Goal: Task Accomplishment & Management: Use online tool/utility

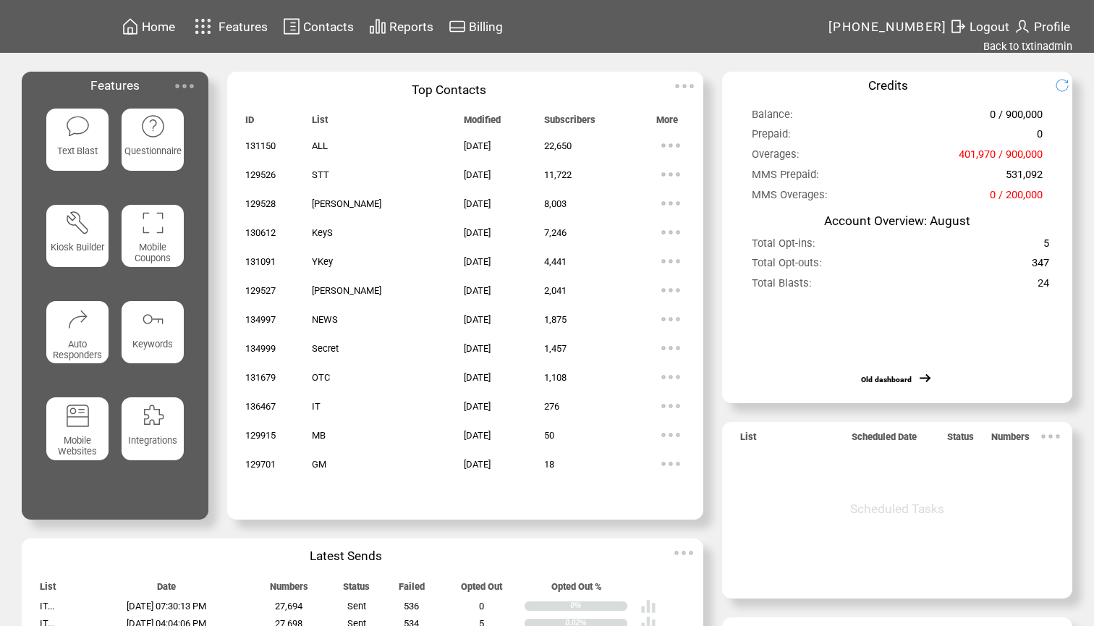
click at [416, 34] on td "Reports" at bounding box center [412, 27] width 46 height 20
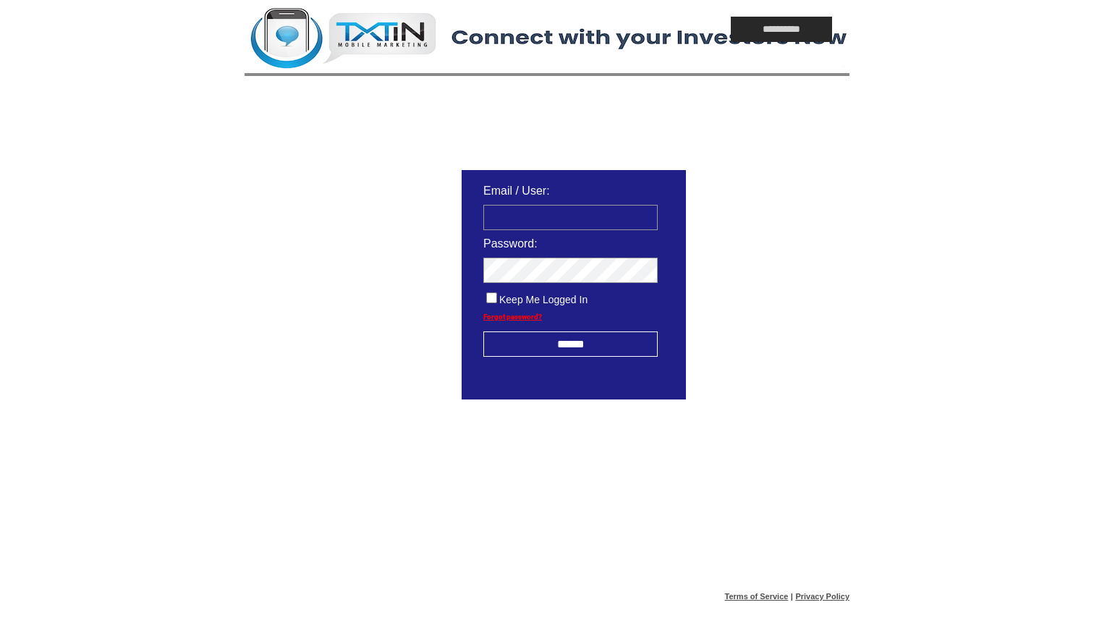
type input "**********"
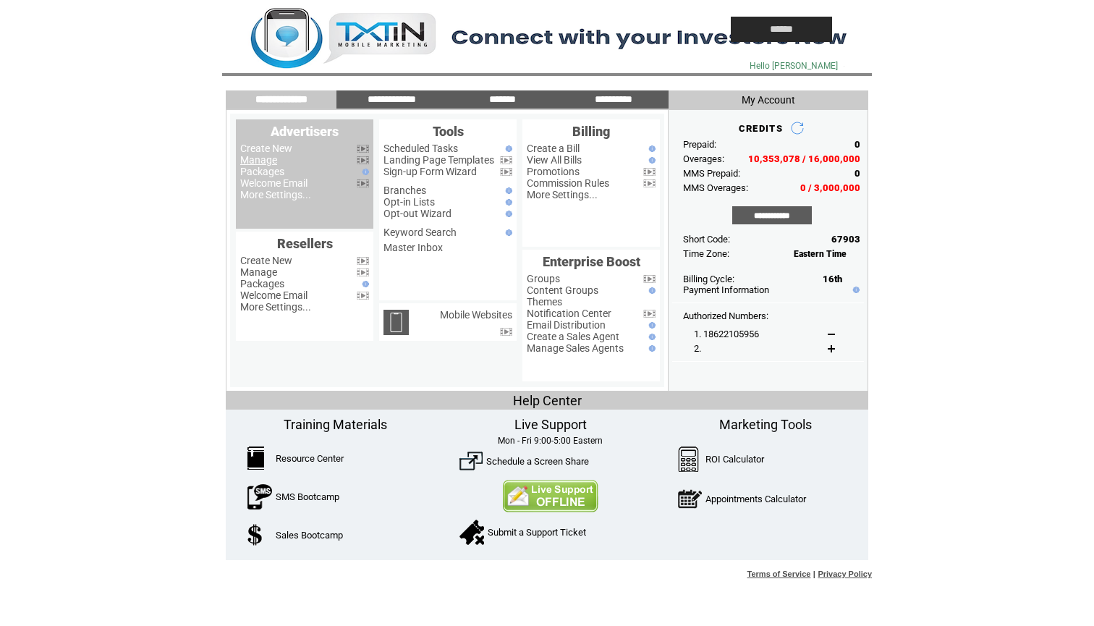
click at [267, 159] on link "Manage" at bounding box center [258, 160] width 37 height 12
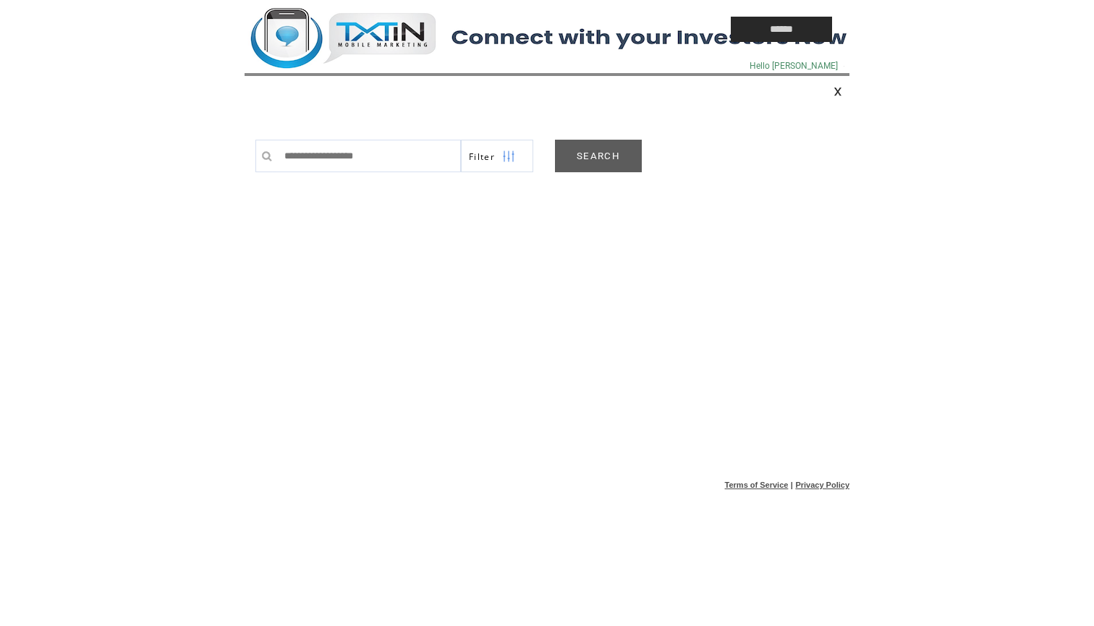
click at [609, 150] on link "SEARCH" at bounding box center [598, 156] width 87 height 33
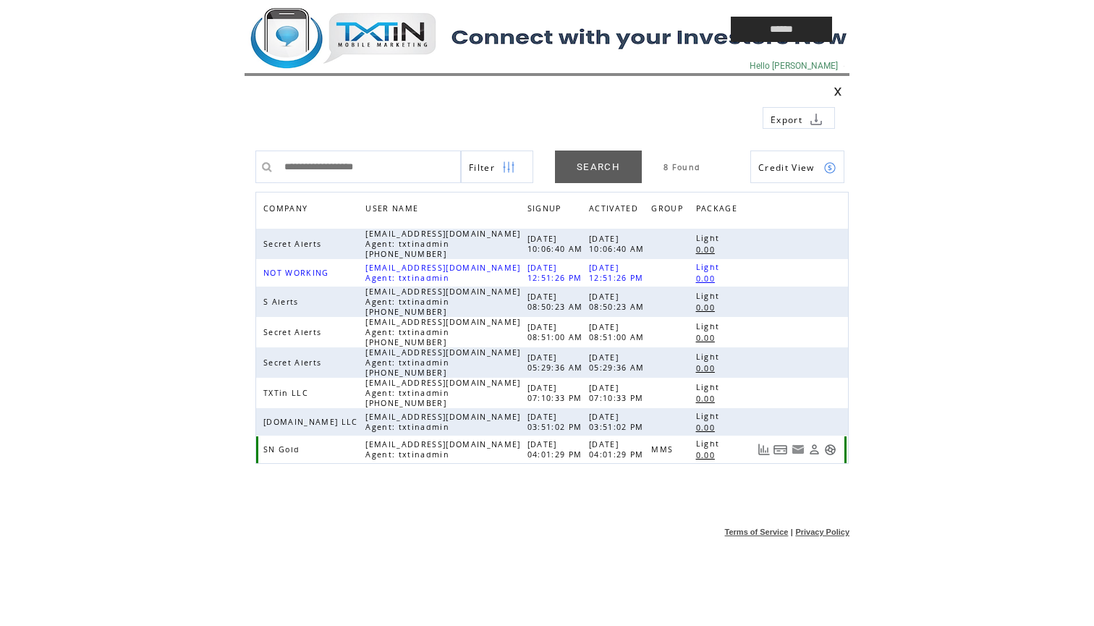
click at [834, 450] on link at bounding box center [830, 450] width 12 height 12
click at [394, 33] on td at bounding box center [455, 29] width 420 height 59
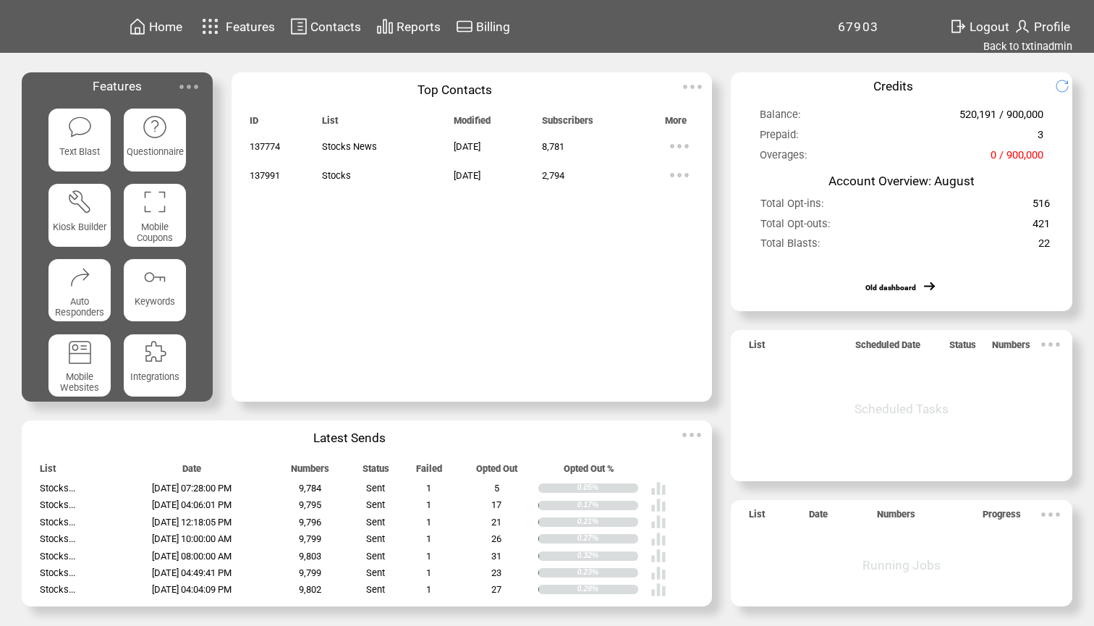
click at [418, 23] on span "Reports" at bounding box center [419, 27] width 44 height 14
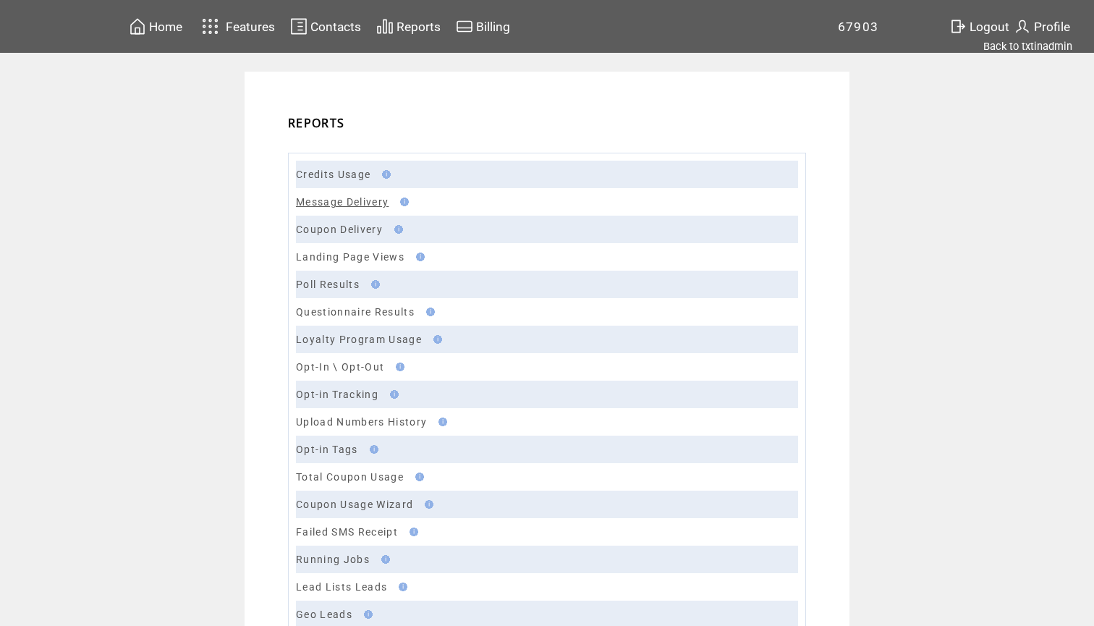
click at [325, 199] on link "Message Delivery" at bounding box center [342, 202] width 93 height 12
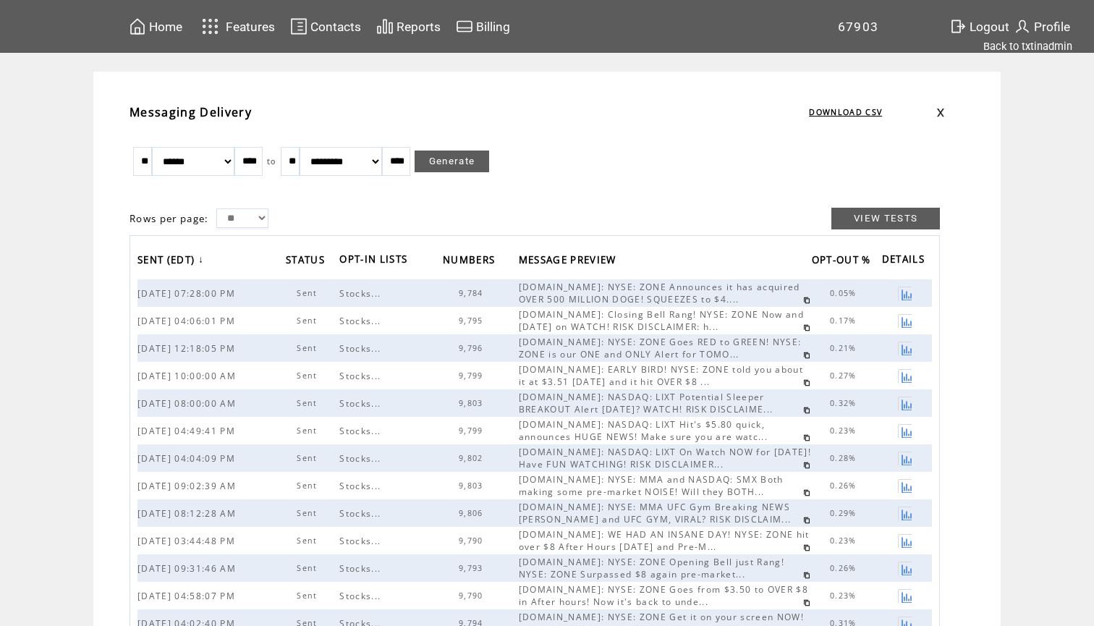
click at [803, 300] on link at bounding box center [806, 300] width 7 height 7
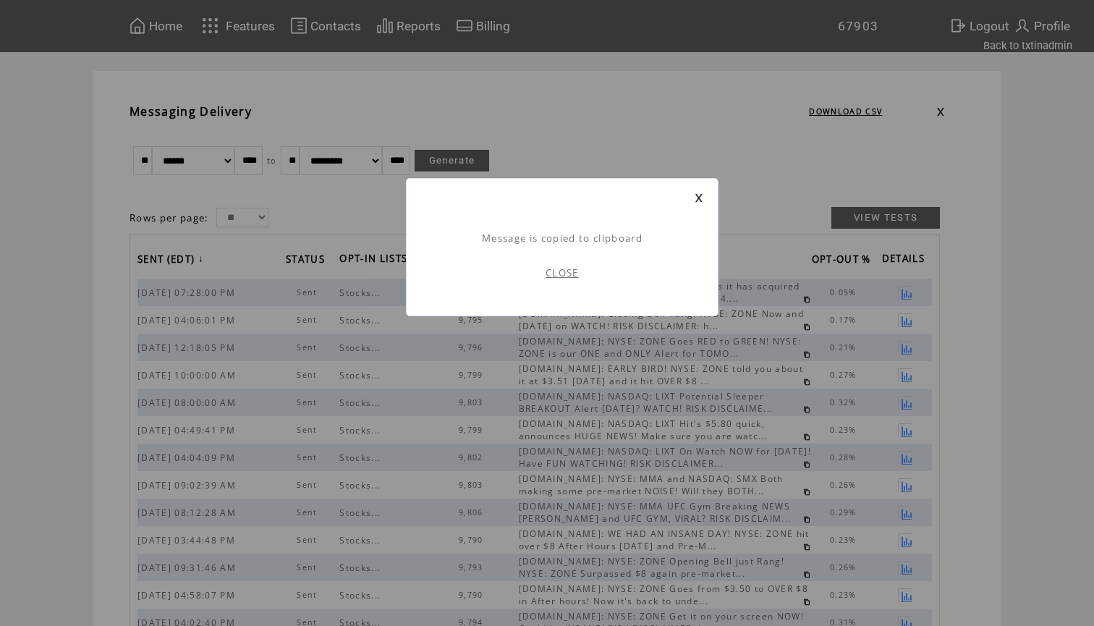
click at [556, 273] on link "CLOSE" at bounding box center [562, 272] width 33 height 13
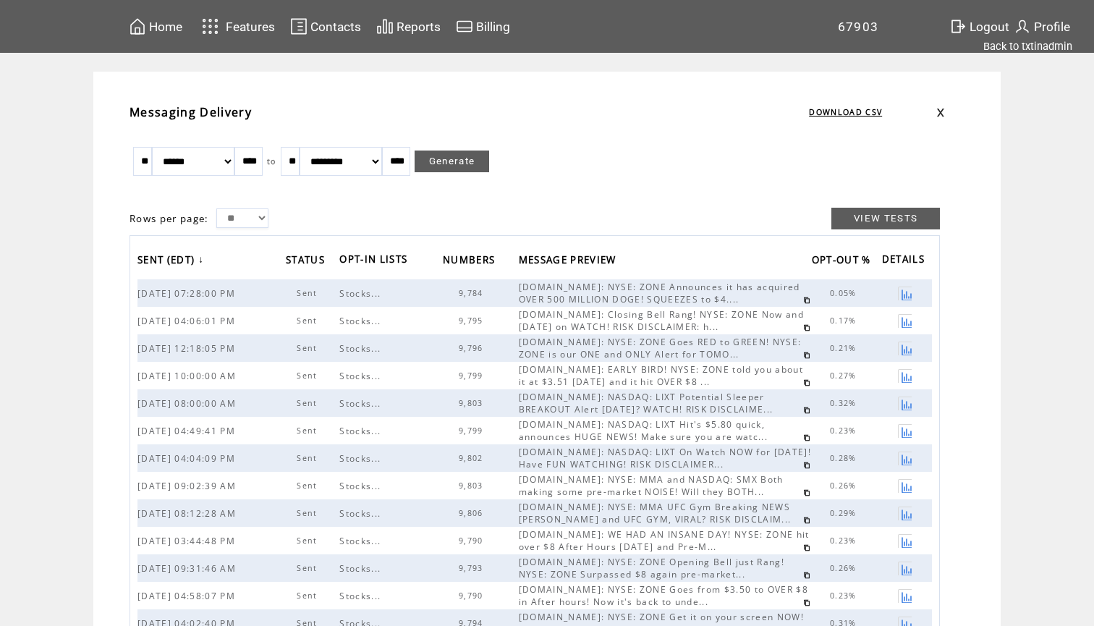
click at [170, 29] on span "Home" at bounding box center [165, 27] width 33 height 14
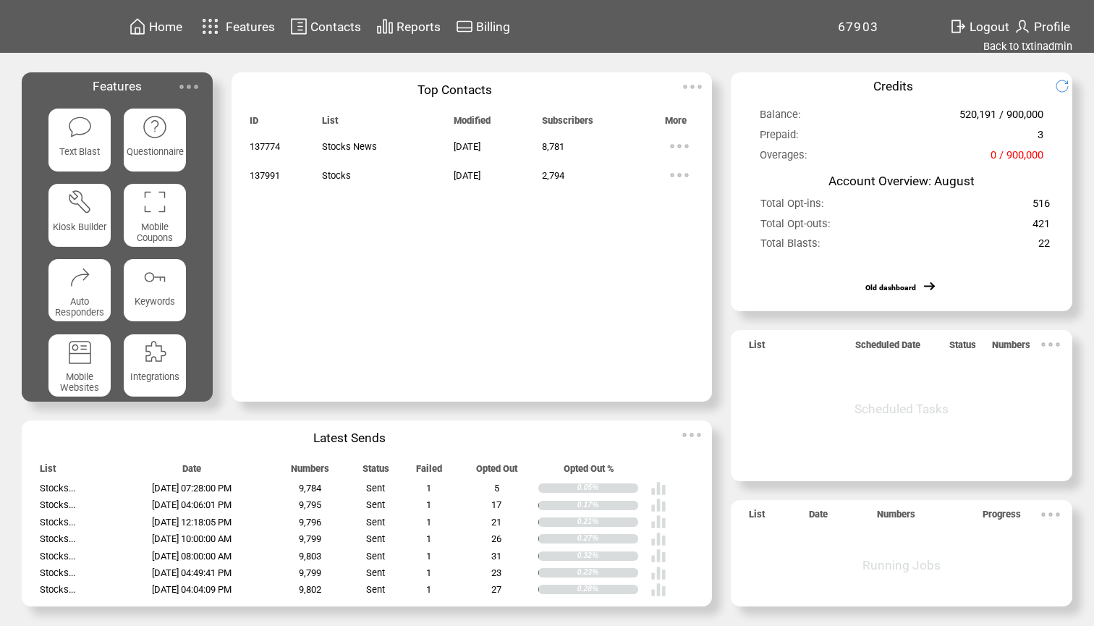
click at [83, 143] on featuretext "Text Blast" at bounding box center [79, 155] width 63 height 25
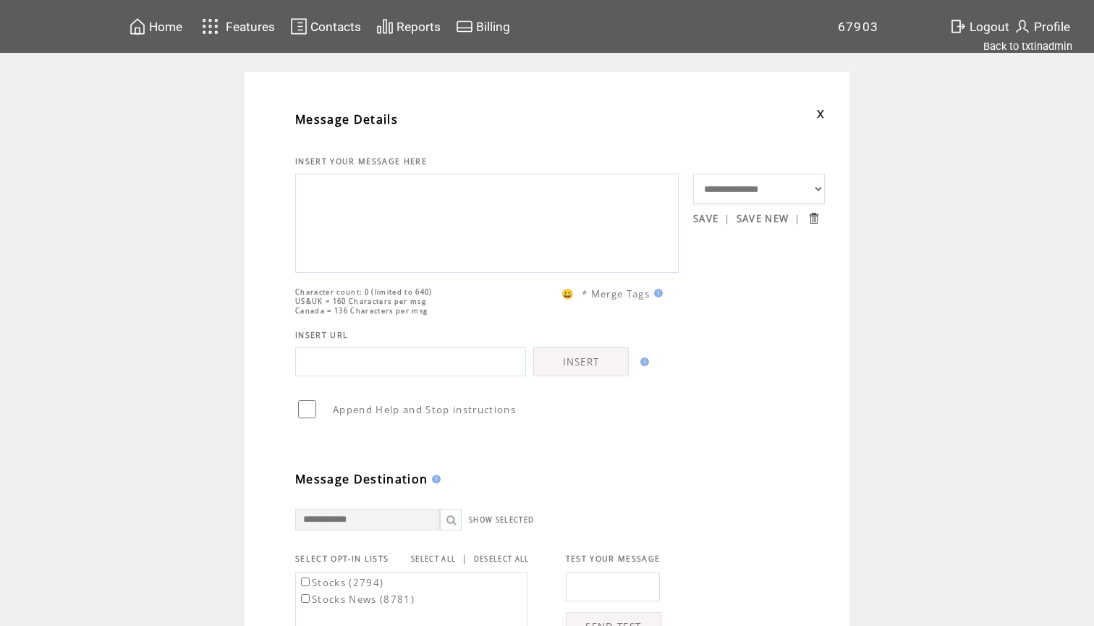
click at [326, 211] on textarea at bounding box center [487, 221] width 368 height 87
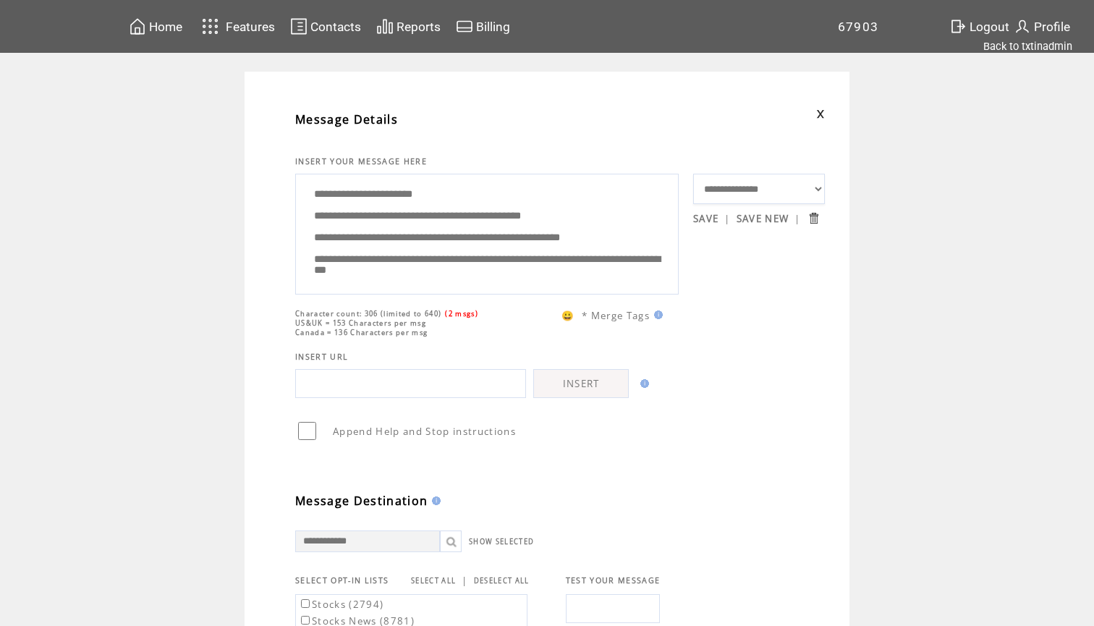
drag, startPoint x: 549, startPoint y: 255, endPoint x: 295, endPoint y: 227, distance: 255.5
click at [295, 227] on div "**********" at bounding box center [487, 234] width 384 height 121
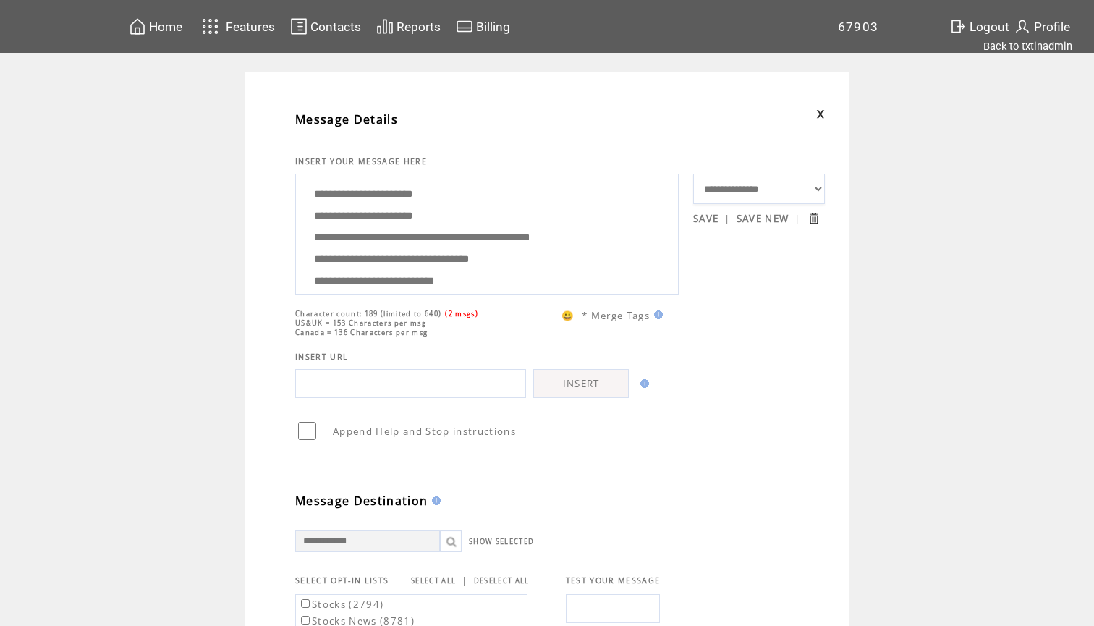
drag, startPoint x: 627, startPoint y: 251, endPoint x: 304, endPoint y: 255, distance: 323.5
click at [304, 255] on textarea "**********" at bounding box center [487, 232] width 368 height 109
click at [443, 233] on textarea "**********" at bounding box center [487, 232] width 368 height 109
drag, startPoint x: 448, startPoint y: 280, endPoint x: 394, endPoint y: 138, distance: 152.3
click at [394, 138] on tbody "**********" at bounding box center [560, 507] width 530 height 813
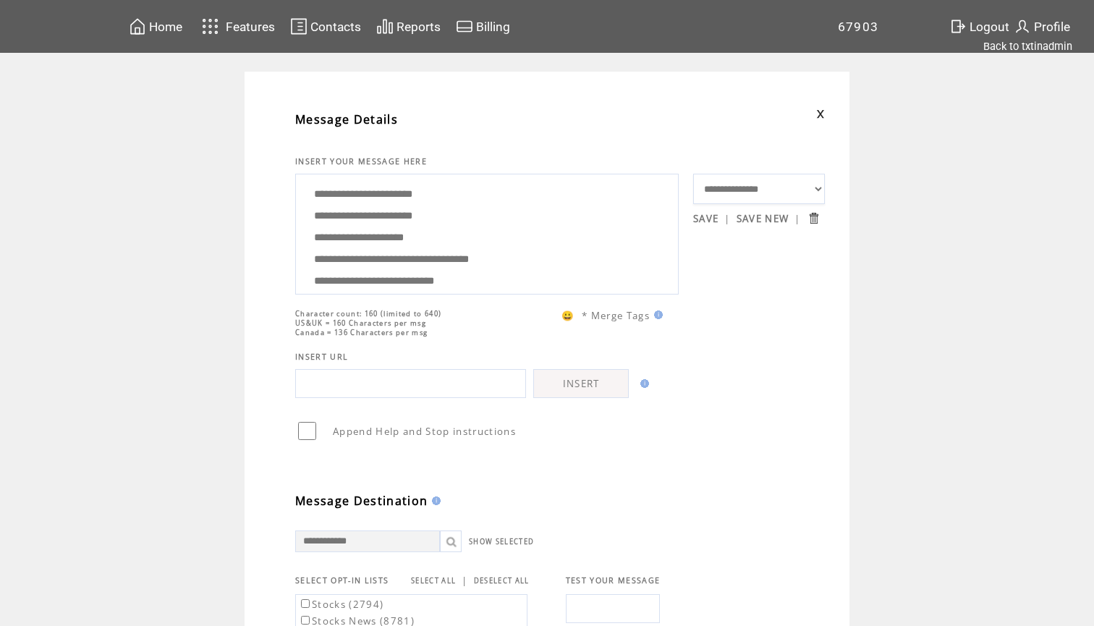
click at [476, 259] on textarea "**********" at bounding box center [487, 232] width 368 height 109
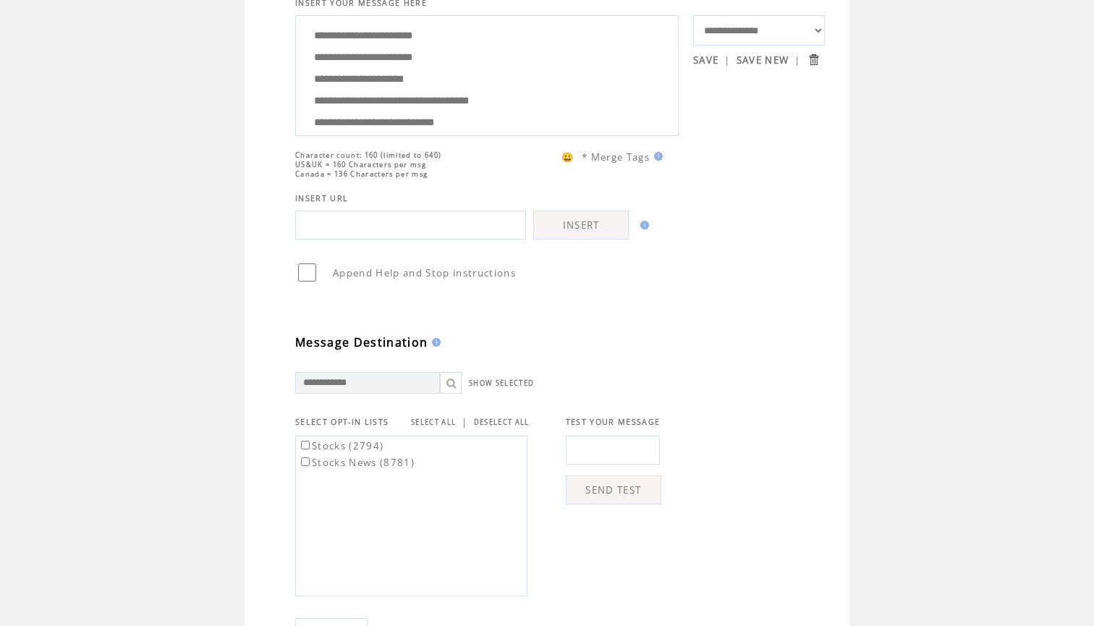
scroll to position [159, 0]
type textarea "**********"
click at [441, 425] on link "SELECT ALL" at bounding box center [433, 421] width 45 height 9
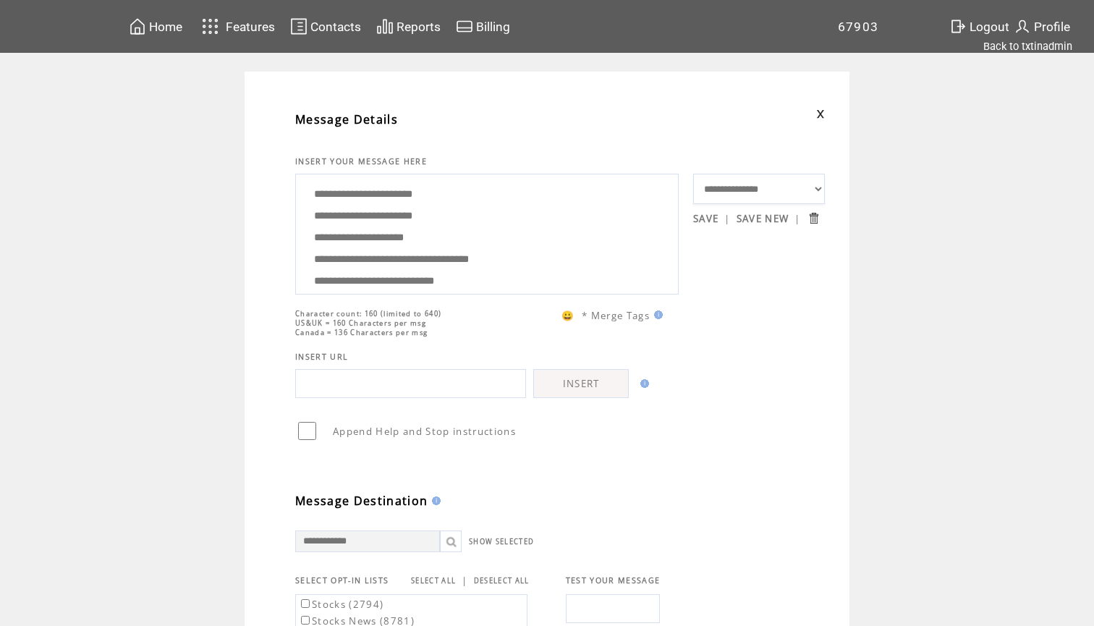
scroll to position [0, 0]
click at [583, 223] on textarea "**********" at bounding box center [487, 232] width 368 height 109
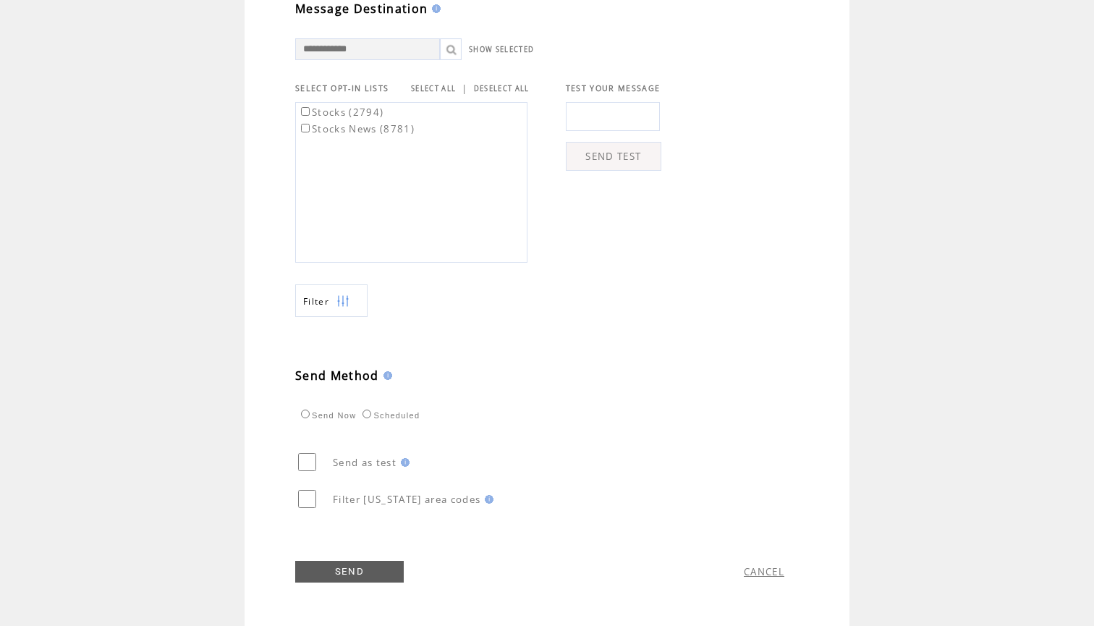
scroll to position [500, 0]
click at [340, 578] on link "SEND" at bounding box center [349, 572] width 109 height 22
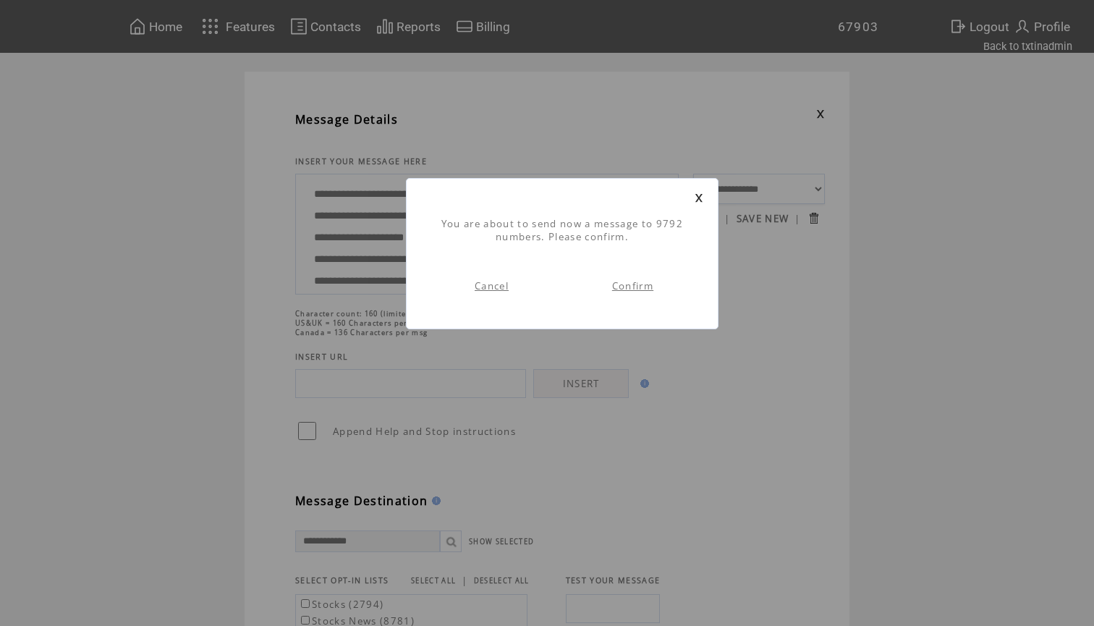
scroll to position [1, 0]
click at [638, 287] on link "Confirm" at bounding box center [632, 285] width 41 height 13
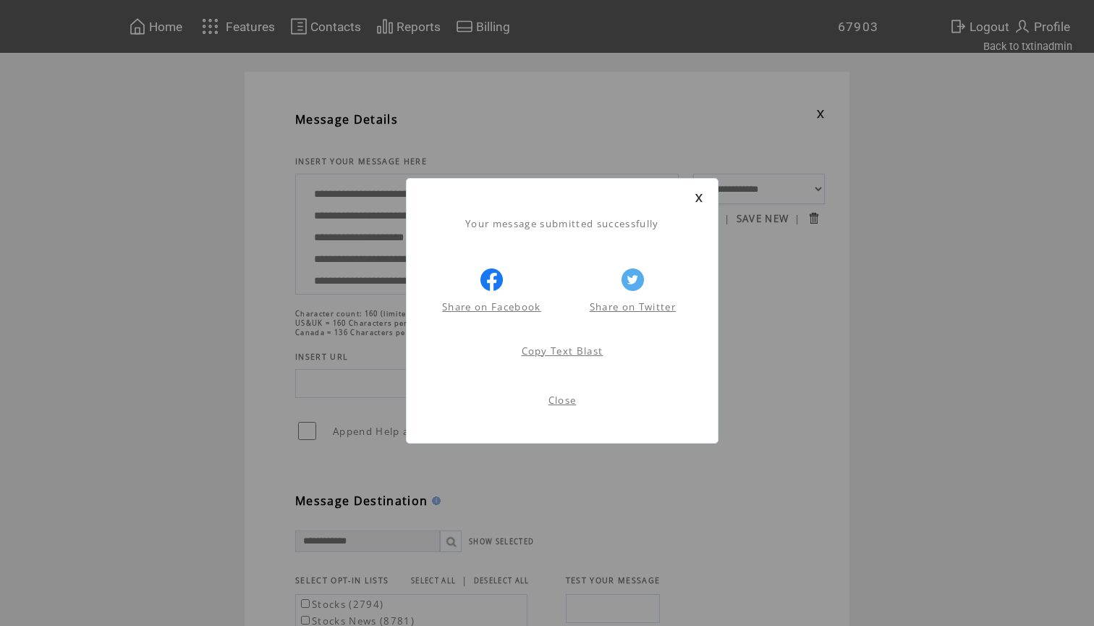
scroll to position [1, 0]
click at [702, 193] on link at bounding box center [699, 197] width 9 height 9
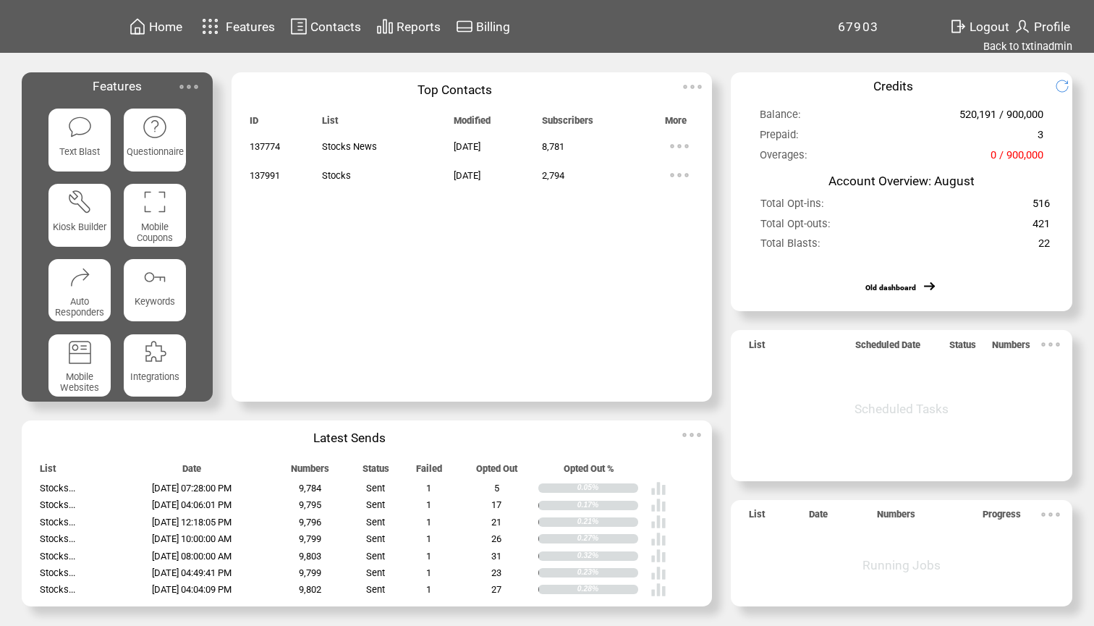
click at [83, 133] on img at bounding box center [79, 126] width 25 height 25
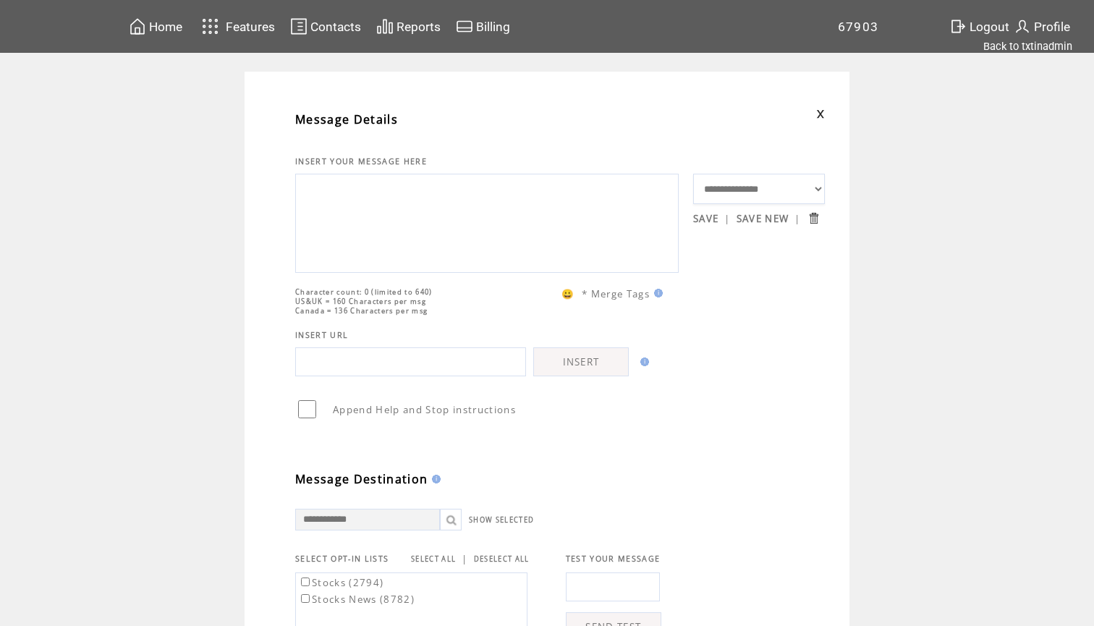
click at [444, 206] on textarea at bounding box center [487, 221] width 368 height 87
paste textarea "**********"
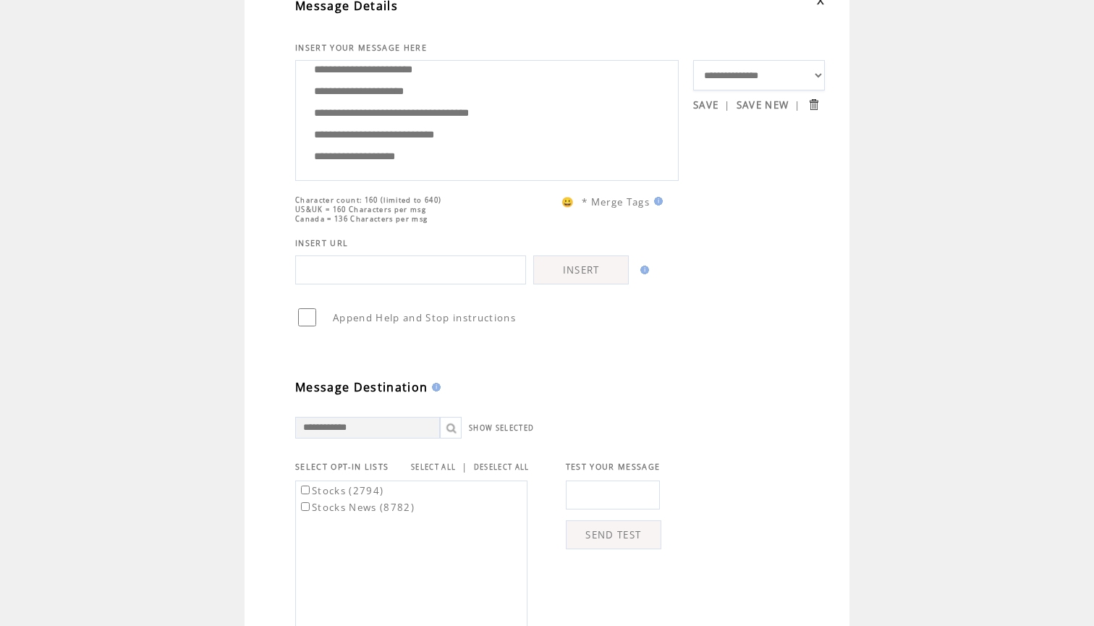
scroll to position [297, 0]
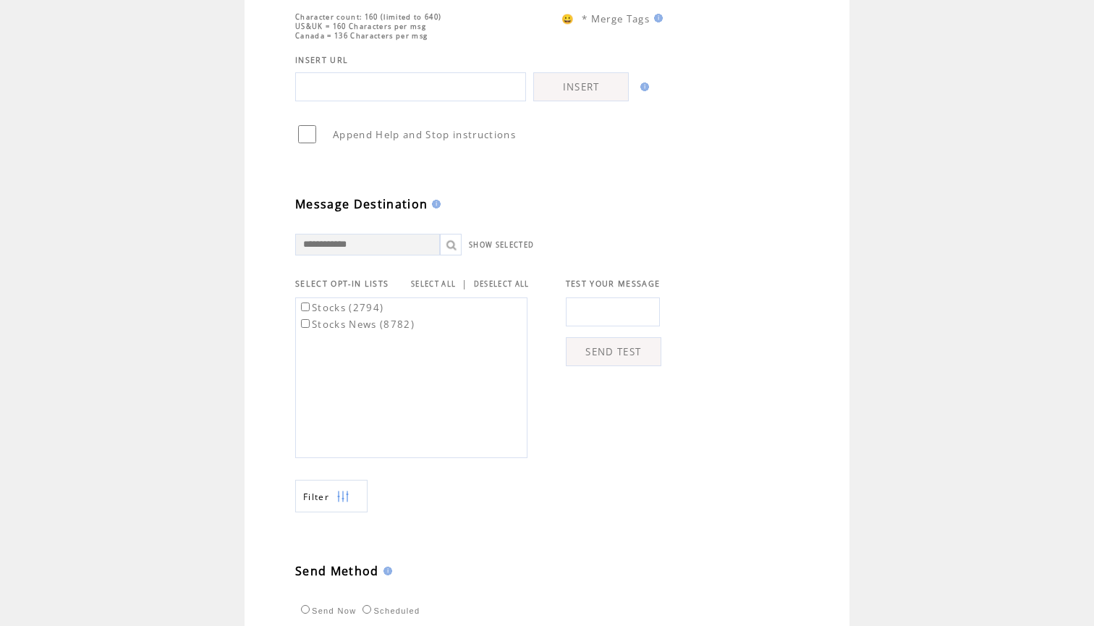
type textarea "**********"
click at [623, 321] on input "text" at bounding box center [613, 311] width 94 height 29
type input "**********"
click at [734, 274] on td "**********" at bounding box center [560, 356] width 530 height 203
click at [628, 359] on link "SEND TEST" at bounding box center [614, 351] width 96 height 29
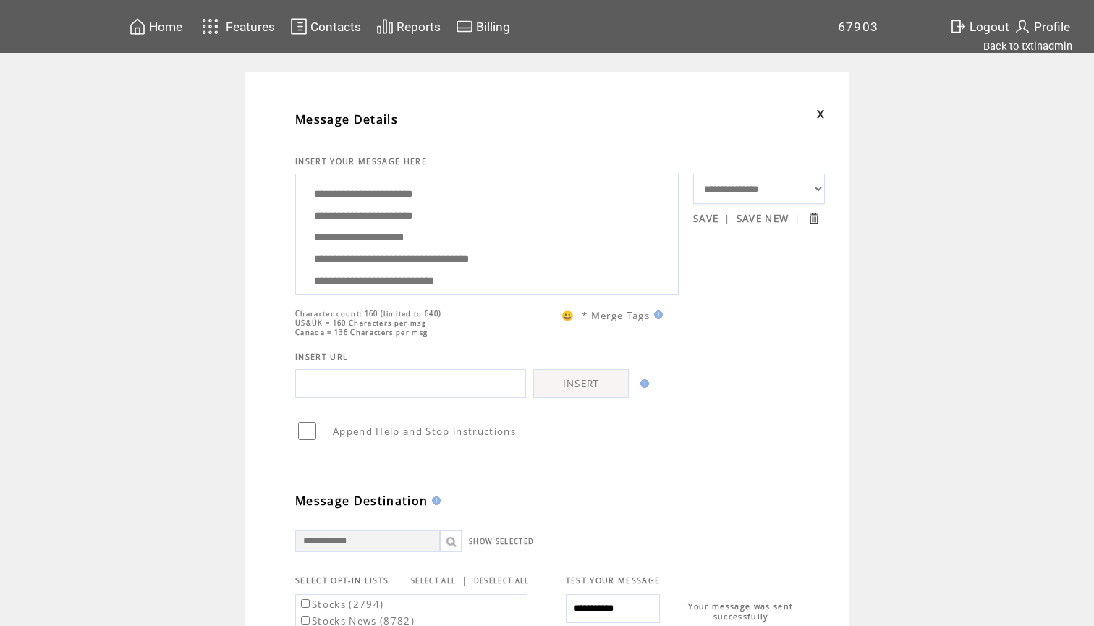
click at [1046, 44] on link "Back to txtinadmin" at bounding box center [1028, 46] width 89 height 13
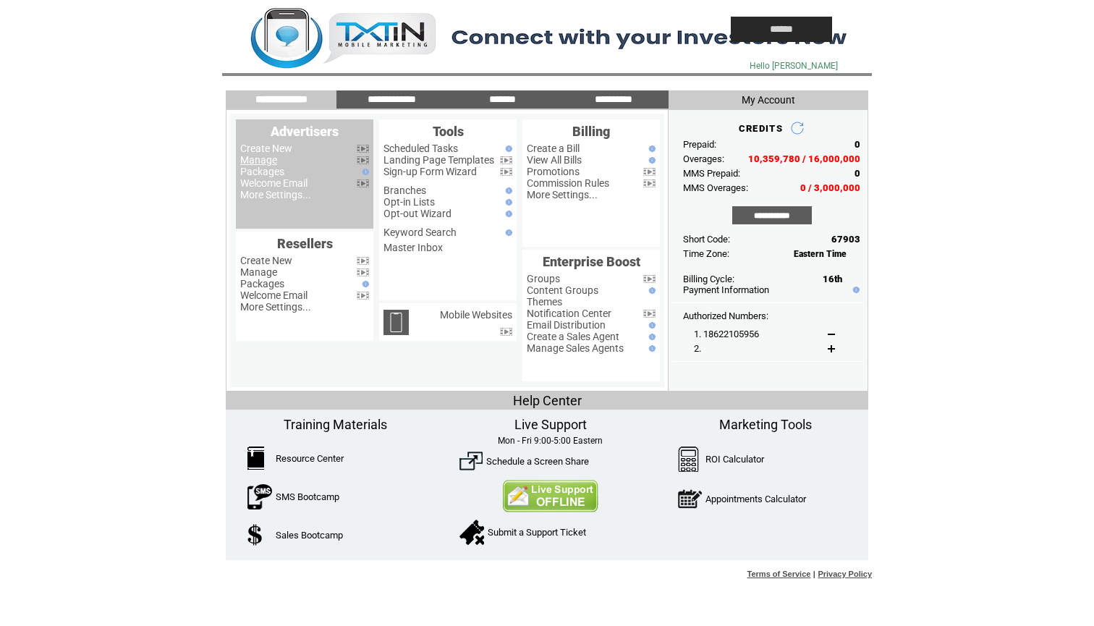
click at [255, 160] on link "Manage" at bounding box center [258, 160] width 37 height 12
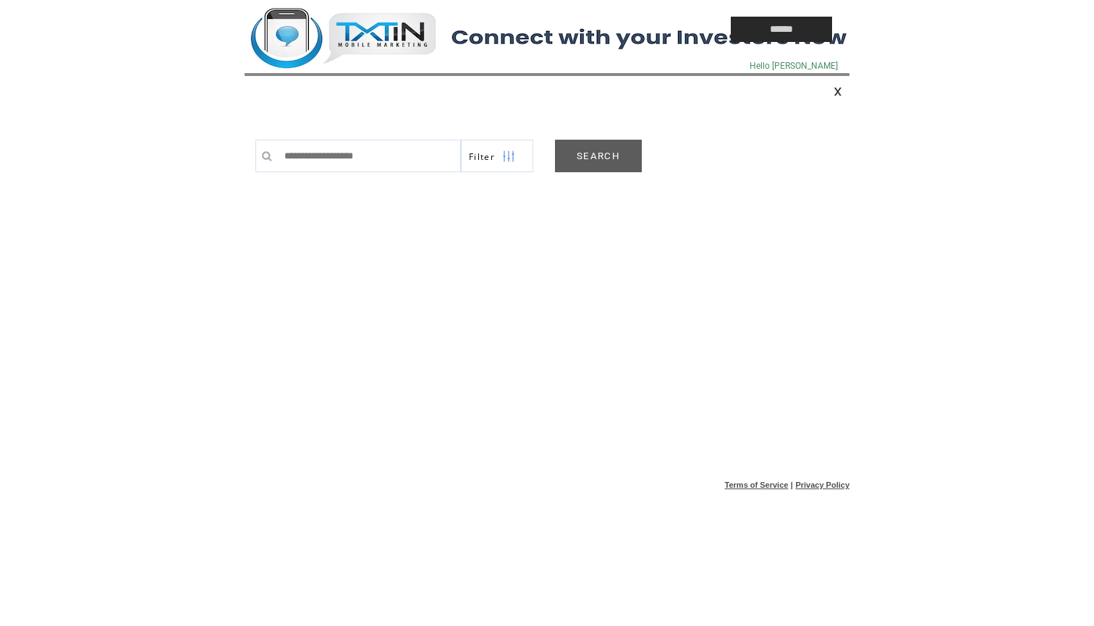
click at [604, 145] on link "SEARCH" at bounding box center [598, 156] width 87 height 33
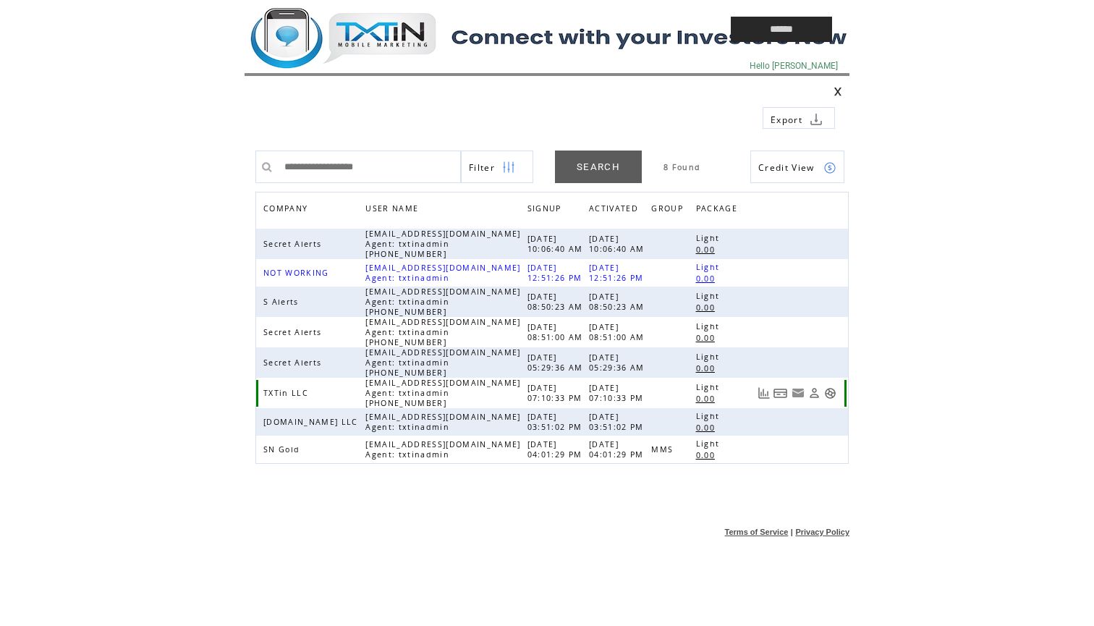
click at [832, 389] on link at bounding box center [830, 393] width 12 height 12
click at [365, 29] on td at bounding box center [455, 29] width 420 height 59
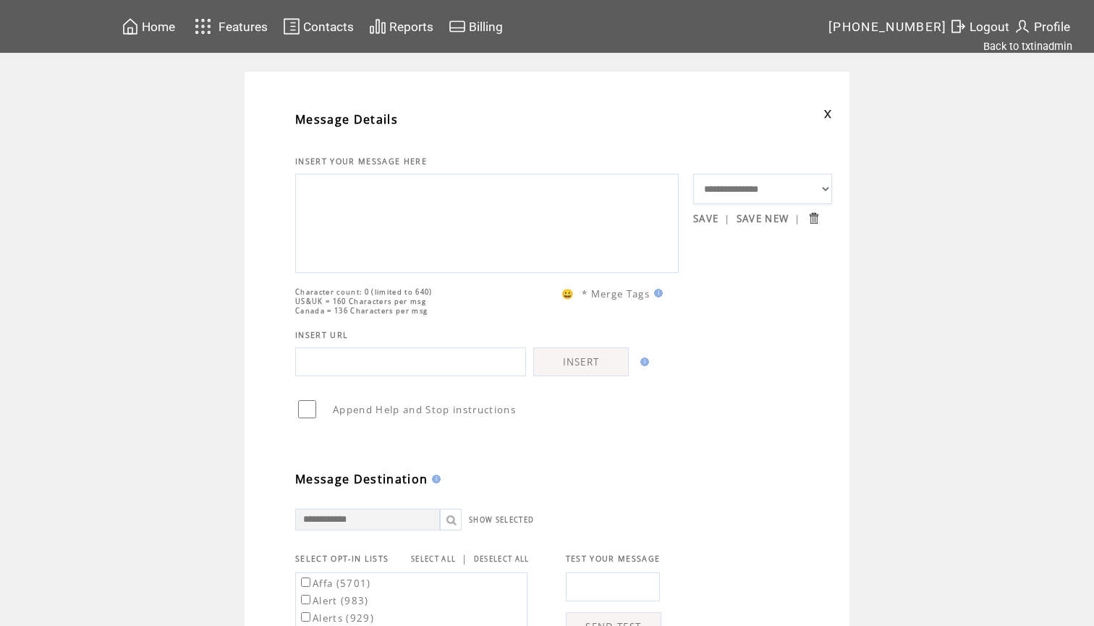
click at [374, 236] on textarea at bounding box center [487, 221] width 368 height 87
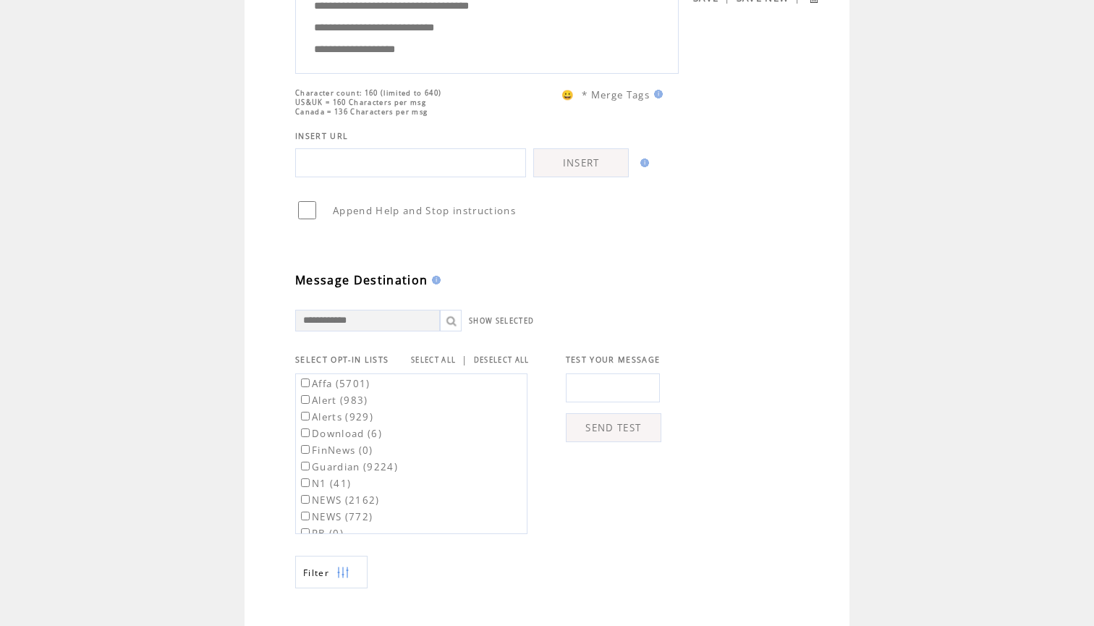
scroll to position [399, 0]
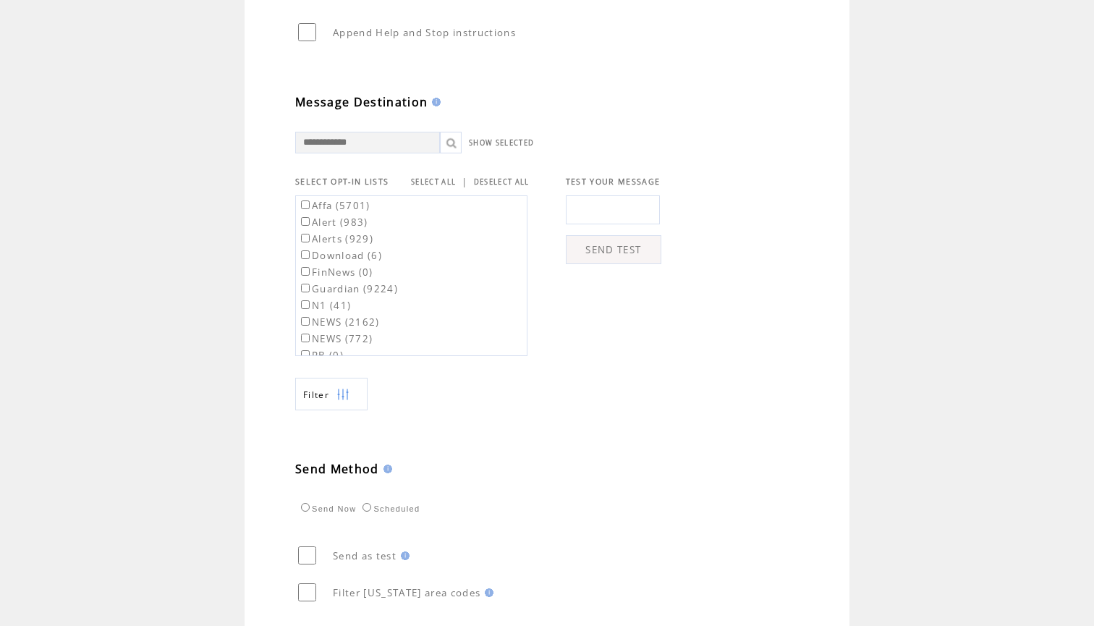
type textarea "**********"
click at [351, 211] on label "Affa (5701)" at bounding box center [334, 205] width 72 height 13
click at [586, 206] on input "text" at bounding box center [613, 209] width 94 height 29
type input "**********"
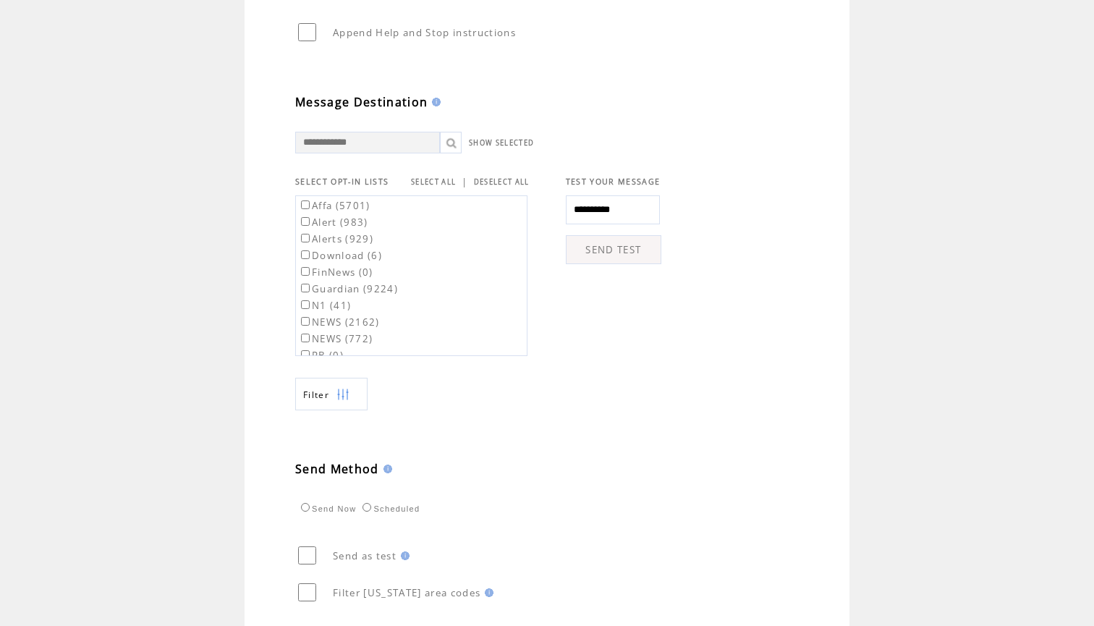
click at [714, 167] on td "**********" at bounding box center [560, 254] width 530 height 203
click at [614, 260] on link "SEND TEST" at bounding box center [614, 249] width 96 height 29
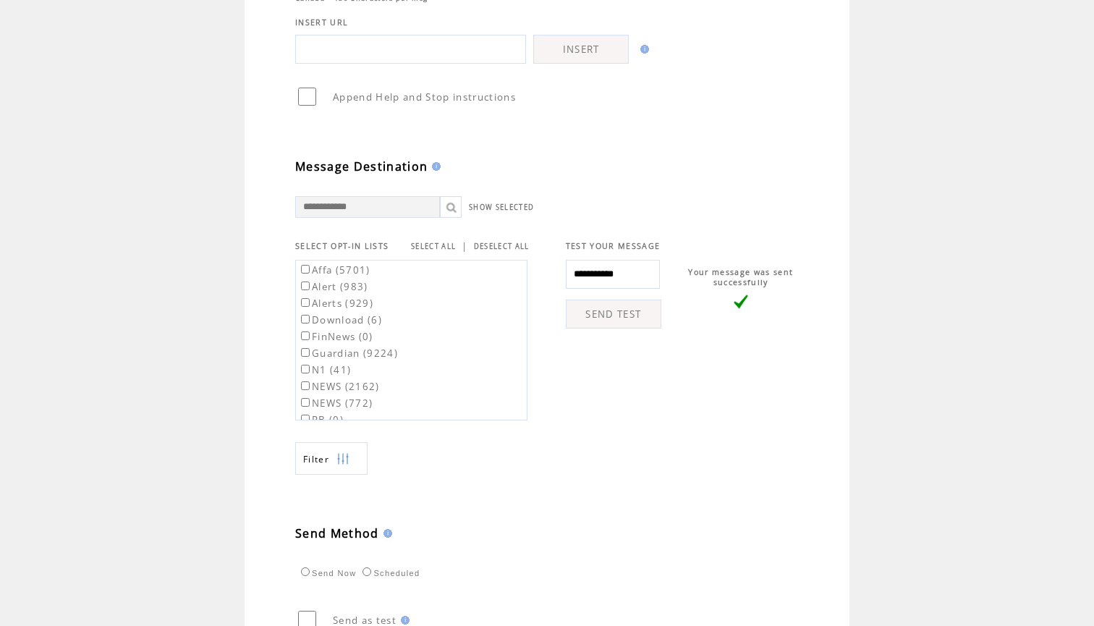
scroll to position [336, 0]
click at [348, 274] on label "Affa (5701)" at bounding box center [334, 268] width 72 height 13
click at [349, 358] on label "Guardian (9224)" at bounding box center [348, 351] width 100 height 13
click at [358, 331] on label "RB2 (20467)" at bounding box center [338, 327] width 80 height 13
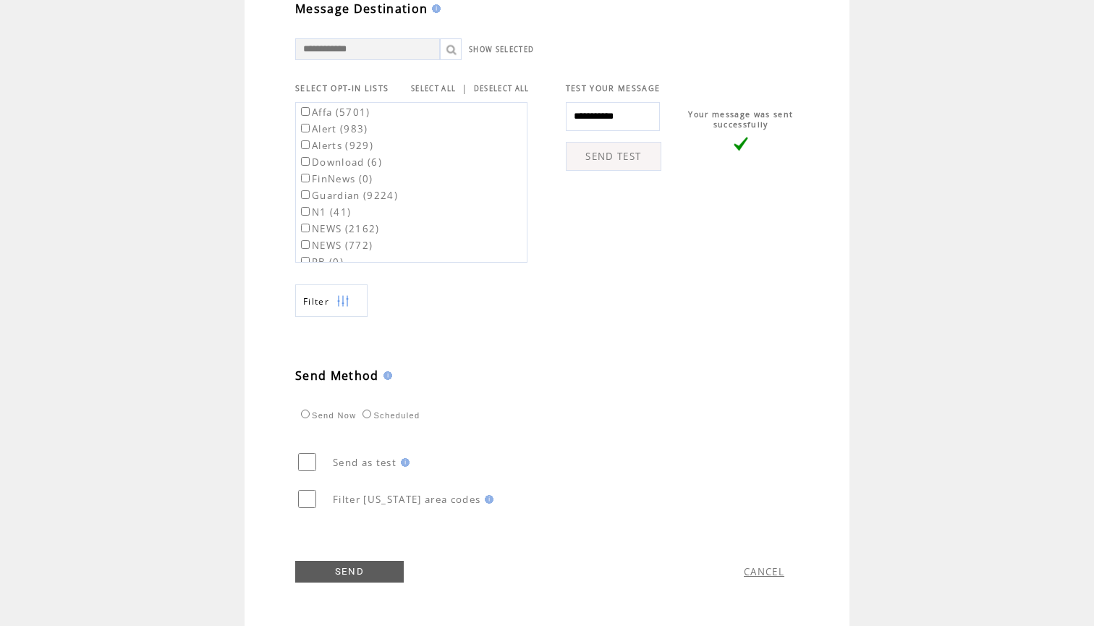
scroll to position [500, 0]
click at [344, 569] on link "SEND" at bounding box center [349, 572] width 109 height 22
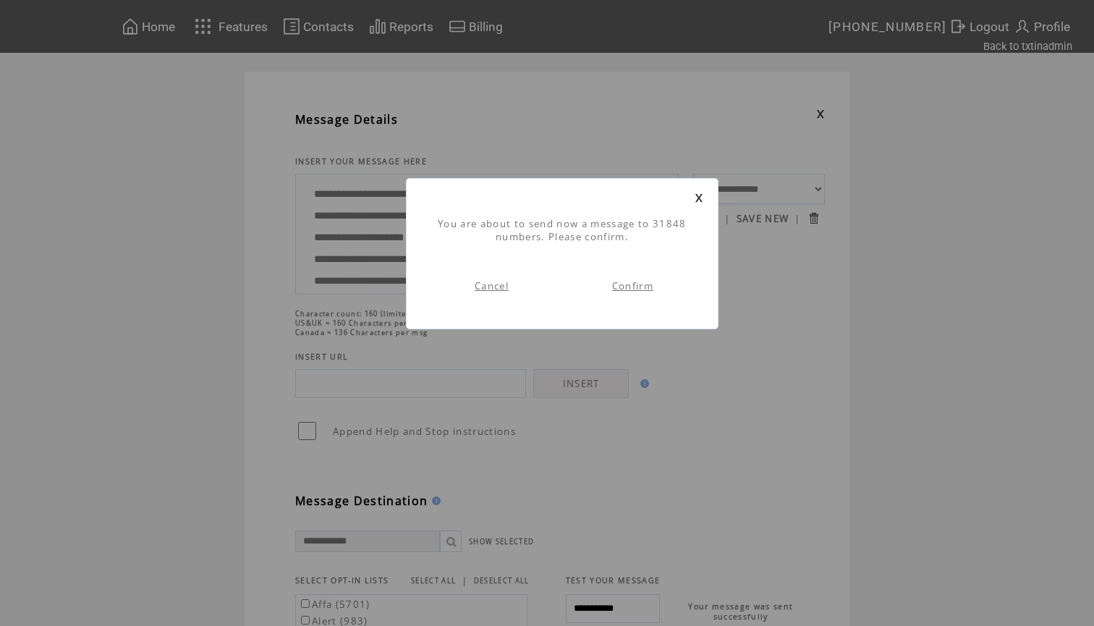
scroll to position [1, 0]
click at [622, 286] on link "Confirm" at bounding box center [632, 285] width 41 height 13
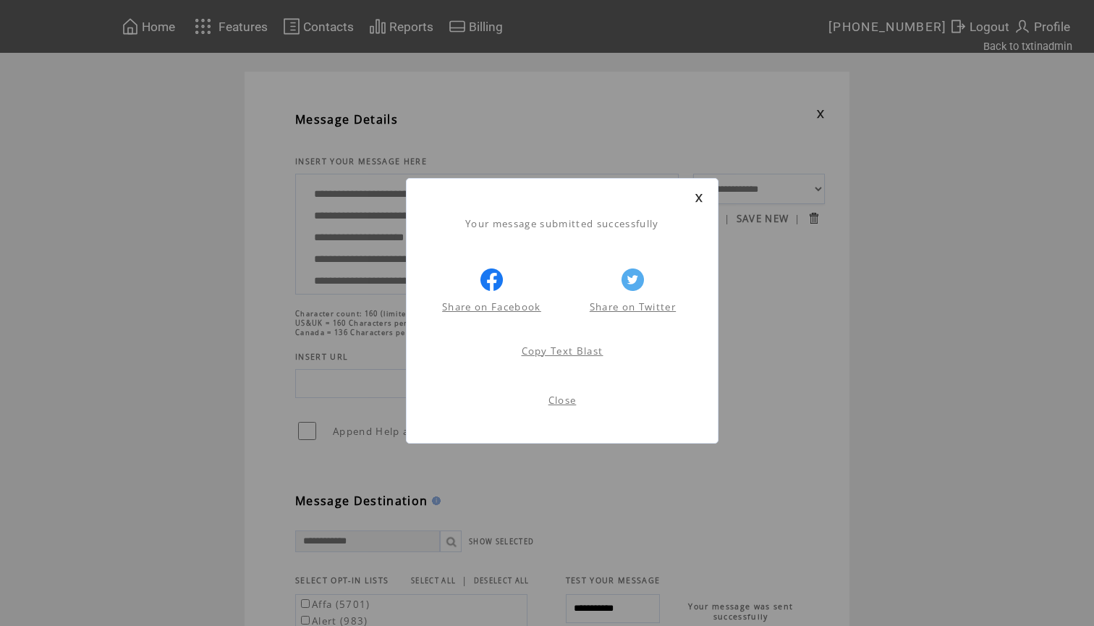
scroll to position [1, 0]
click at [701, 195] on link at bounding box center [699, 197] width 9 height 9
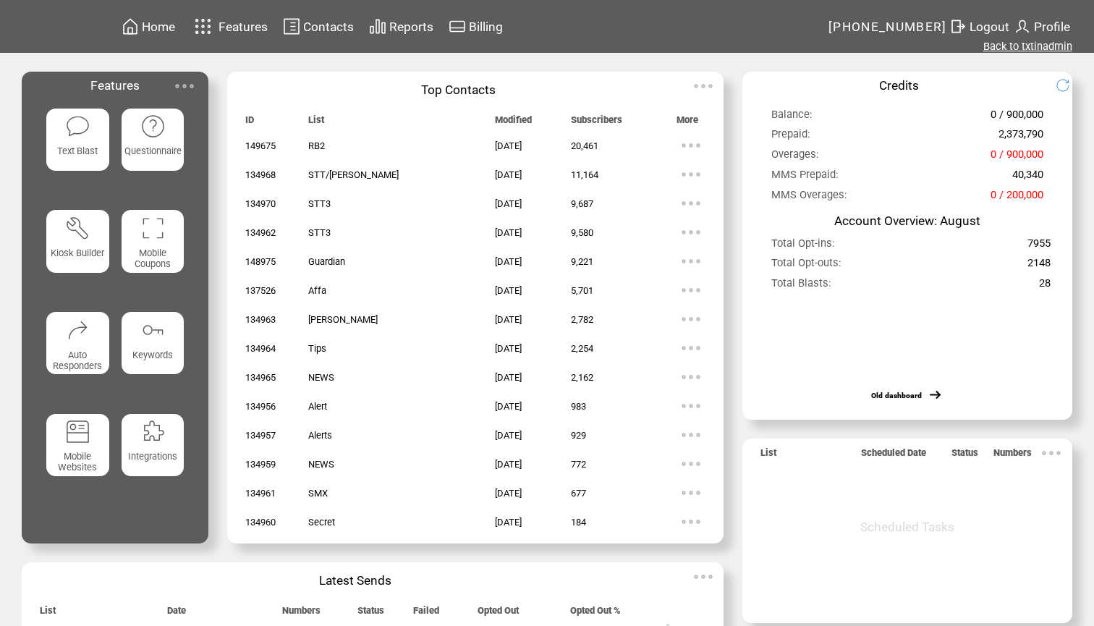
click at [1046, 48] on link "Back to txtinadmin" at bounding box center [1028, 46] width 89 height 13
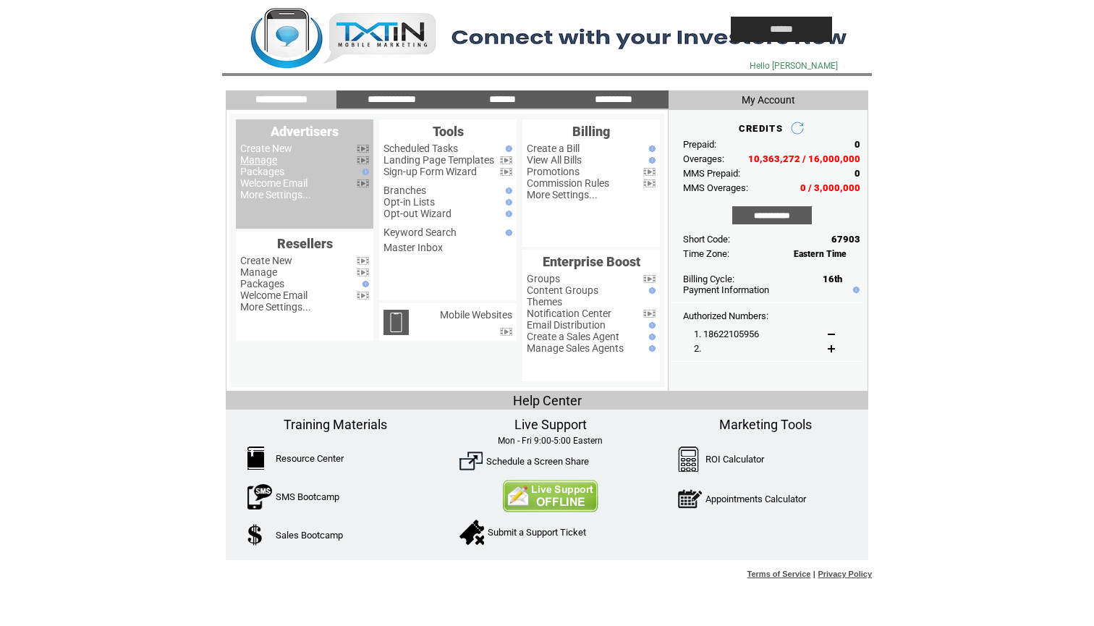
click at [268, 158] on link "Manage" at bounding box center [258, 160] width 37 height 12
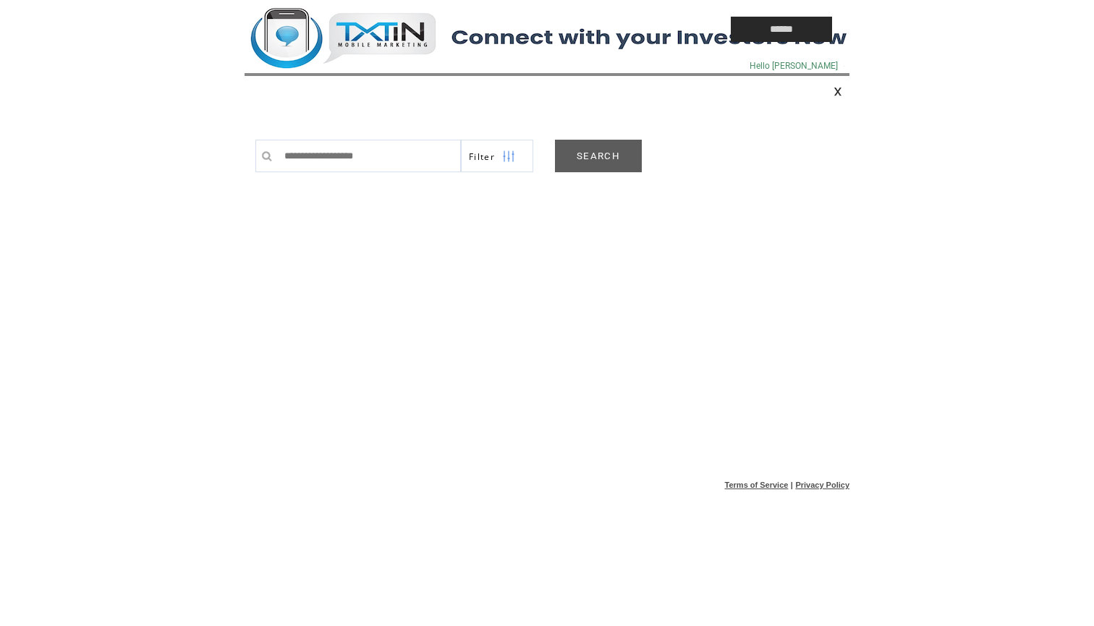
click at [621, 158] on link "SEARCH" at bounding box center [598, 156] width 87 height 33
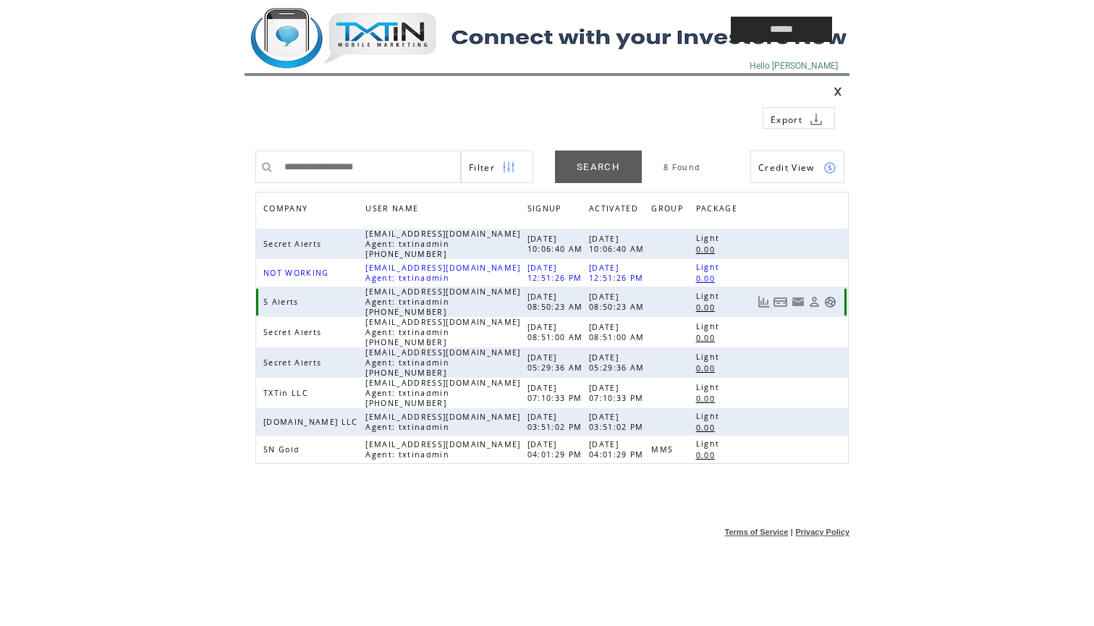
click at [825, 303] on link at bounding box center [830, 302] width 12 height 12
click at [389, 39] on td at bounding box center [455, 29] width 420 height 59
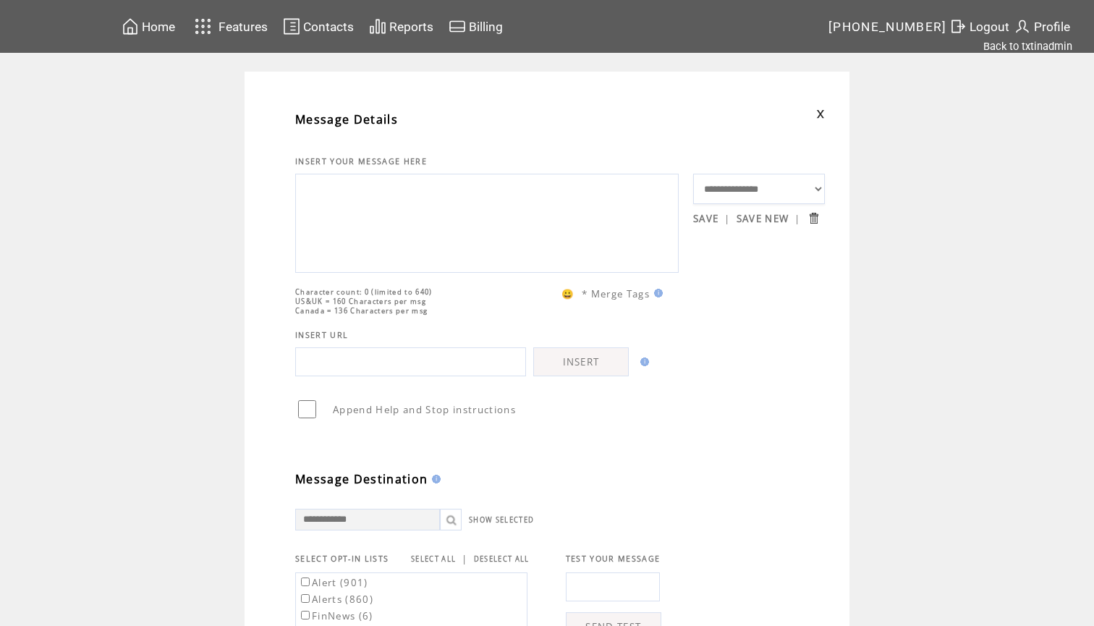
click at [353, 211] on textarea at bounding box center [487, 221] width 368 height 87
paste textarea "**********"
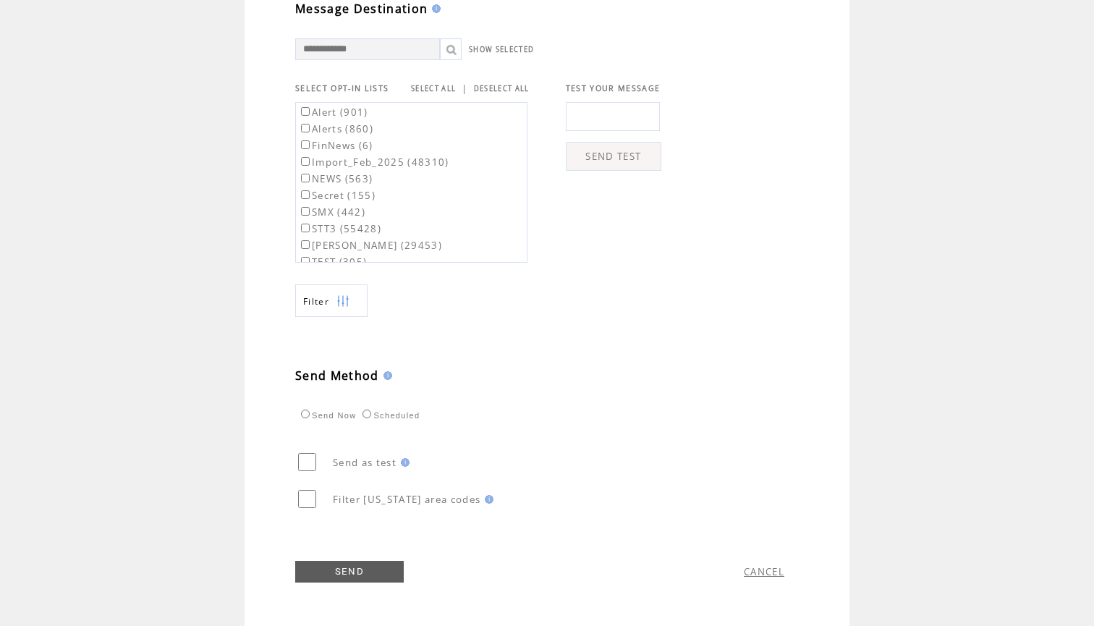
scroll to position [500, 0]
type textarea "**********"
click at [619, 117] on input "text" at bounding box center [613, 116] width 94 height 29
type input "**********"
click at [745, 148] on td at bounding box center [733, 179] width 145 height 168
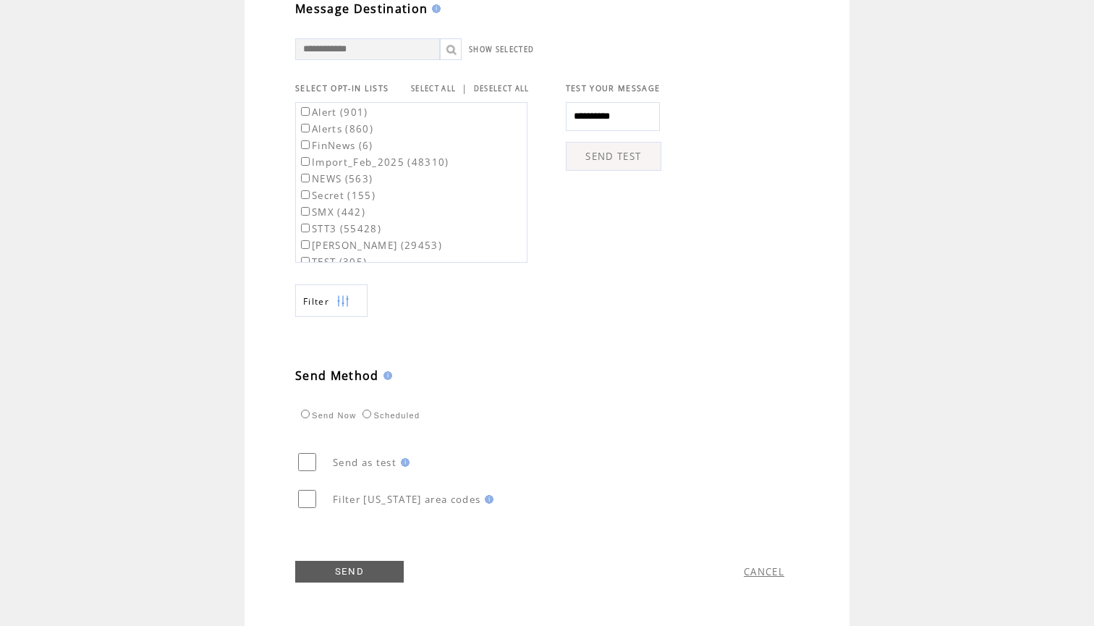
click at [630, 154] on link "SEND TEST" at bounding box center [614, 156] width 96 height 29
click at [446, 84] on link "SELECT ALL" at bounding box center [433, 88] width 45 height 9
click at [312, 118] on td "Alert (901)" at bounding box center [373, 111] width 153 height 15
click at [355, 580] on link "SEND" at bounding box center [349, 572] width 109 height 22
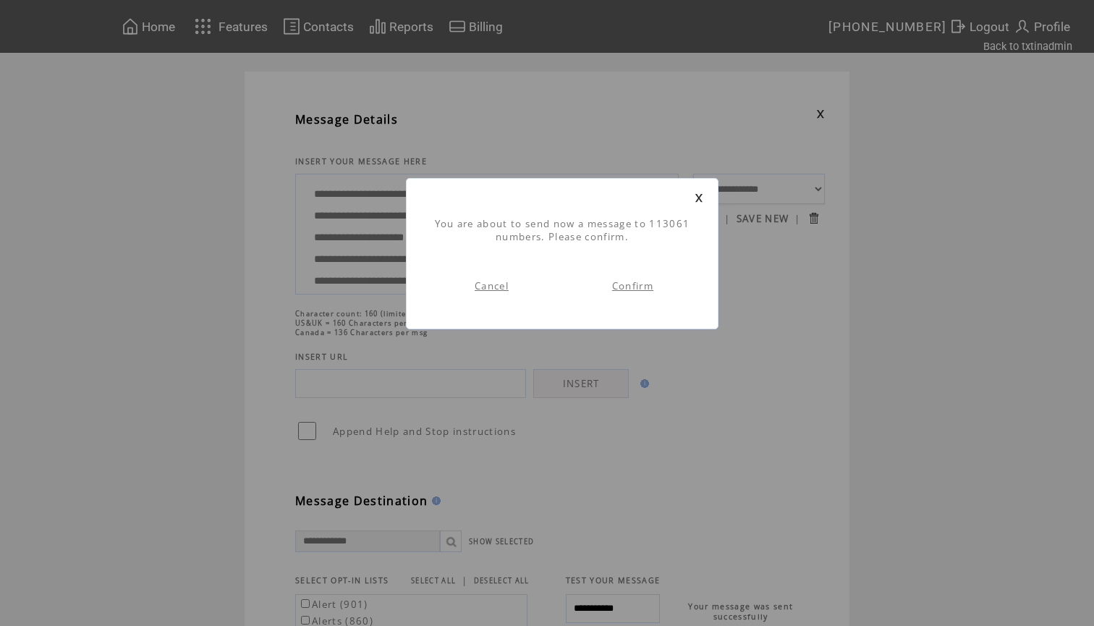
scroll to position [1, 0]
click at [623, 288] on link "Confirm" at bounding box center [632, 285] width 41 height 13
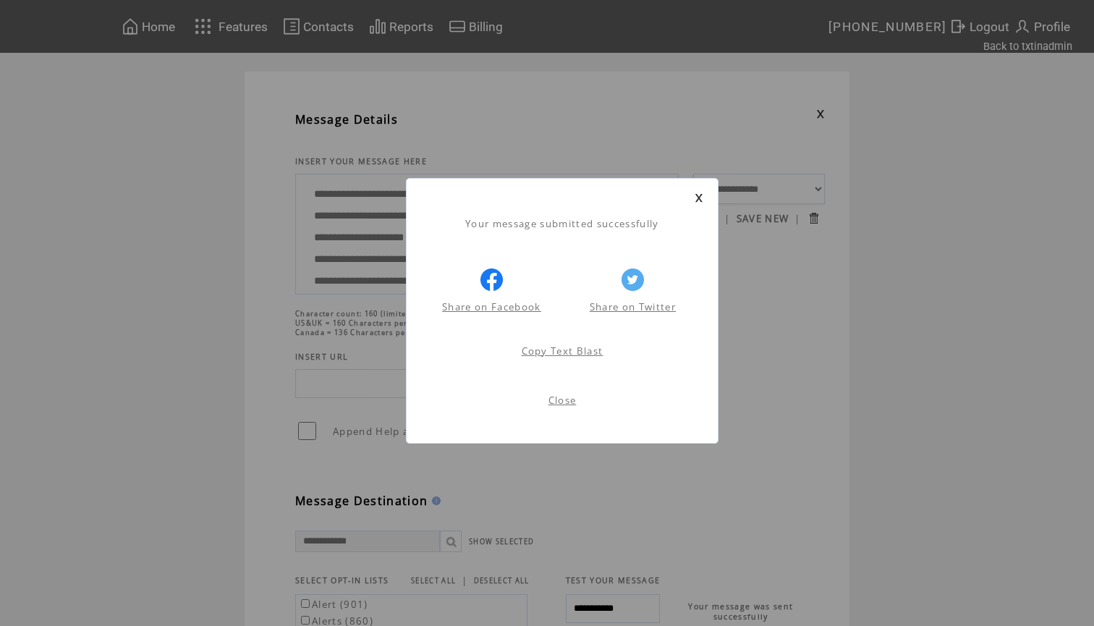
scroll to position [1, 0]
click at [701, 199] on link at bounding box center [699, 197] width 9 height 9
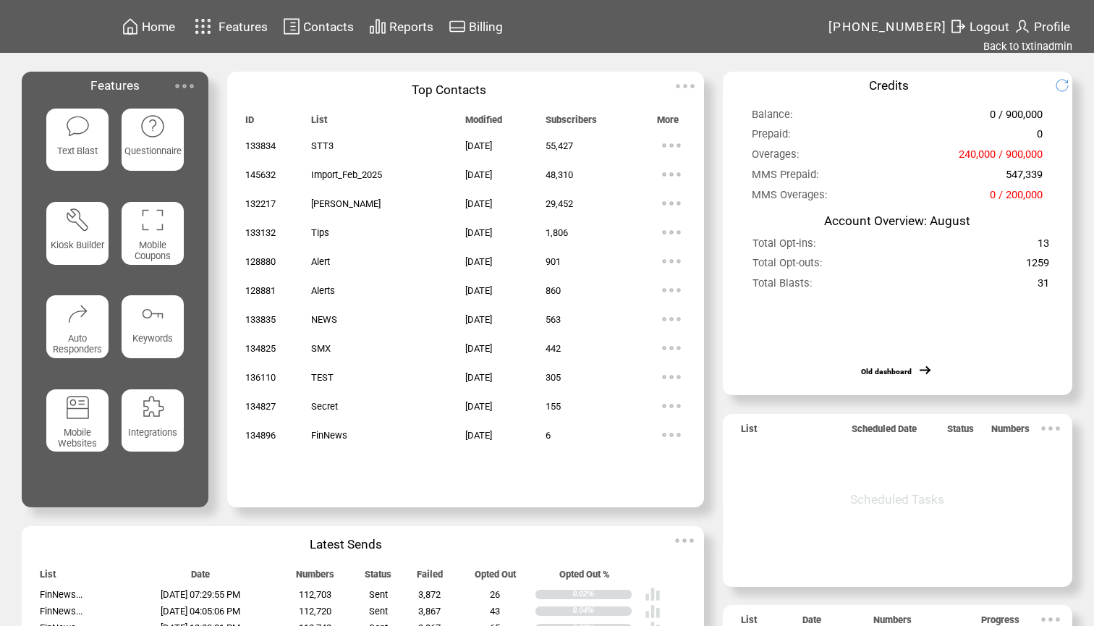
drag, startPoint x: 0, startPoint y: 0, endPoint x: 1040, endPoint y: 36, distance: 1040.6
click at [1040, 36] on td "Profile" at bounding box center [1052, 27] width 38 height 20
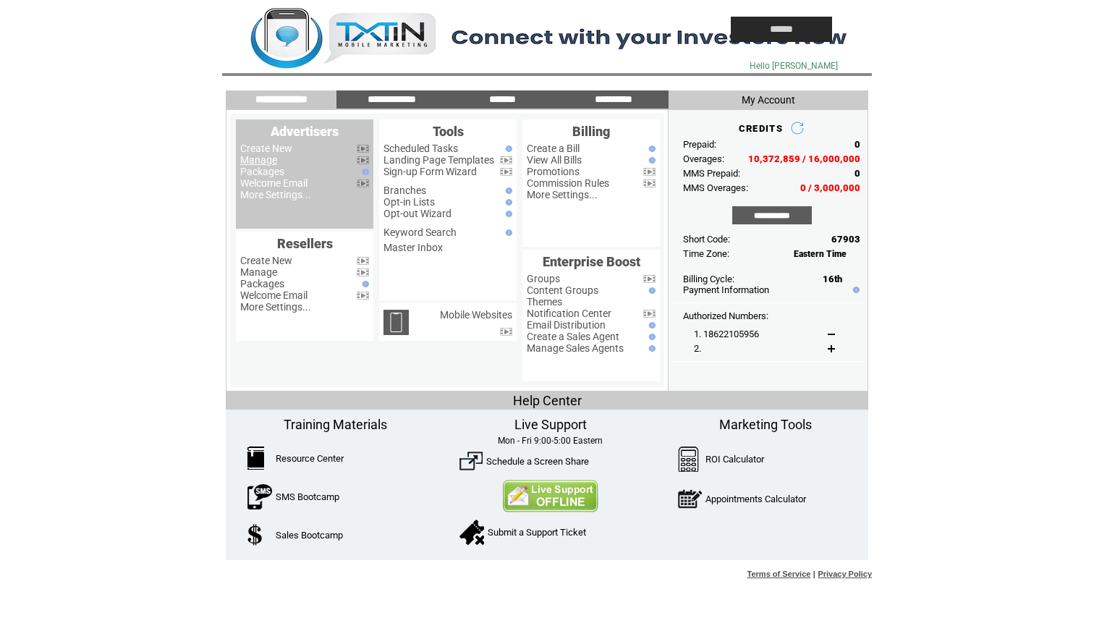
click at [256, 158] on link "Manage" at bounding box center [258, 160] width 37 height 12
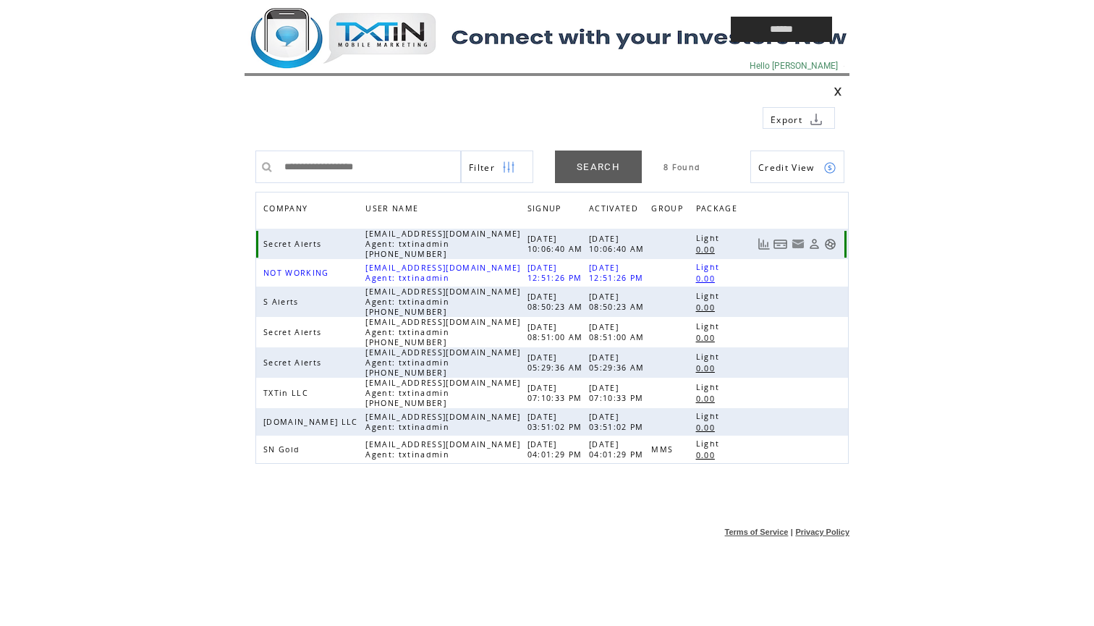
click at [832, 241] on link at bounding box center [830, 244] width 12 height 12
click at [362, 29] on td at bounding box center [455, 29] width 420 height 59
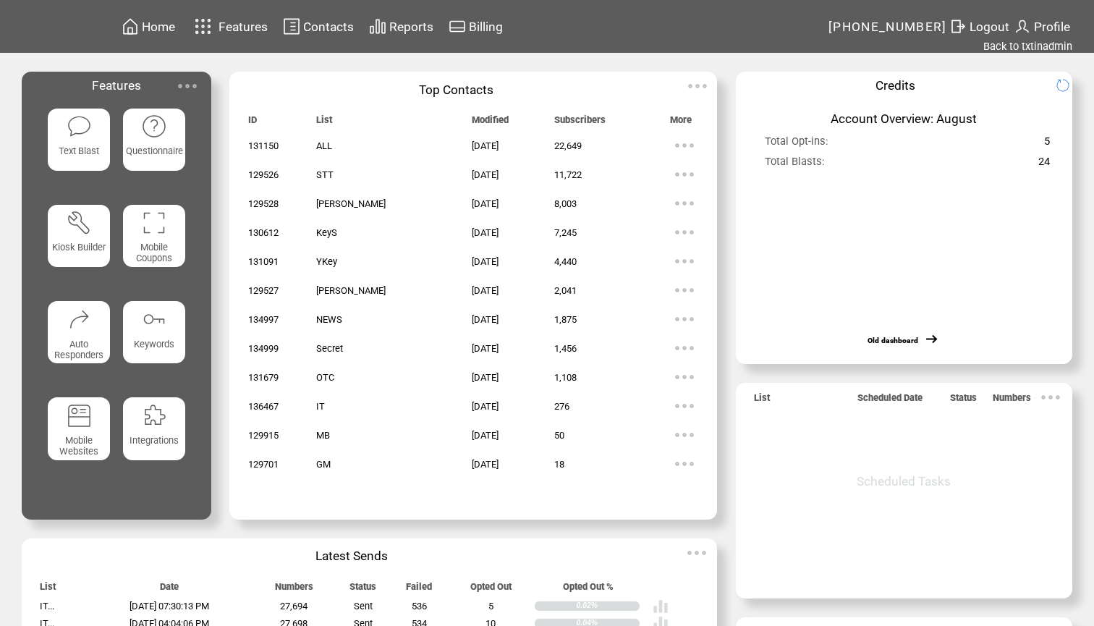
click at [73, 136] on img at bounding box center [79, 126] width 25 height 25
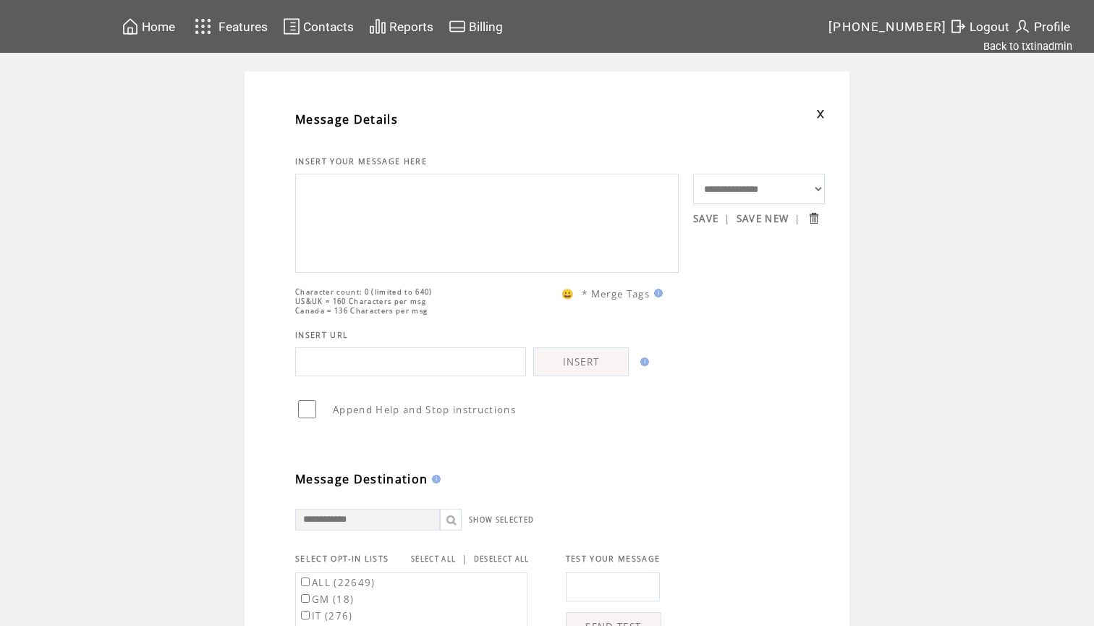
click at [377, 224] on textarea at bounding box center [487, 221] width 368 height 87
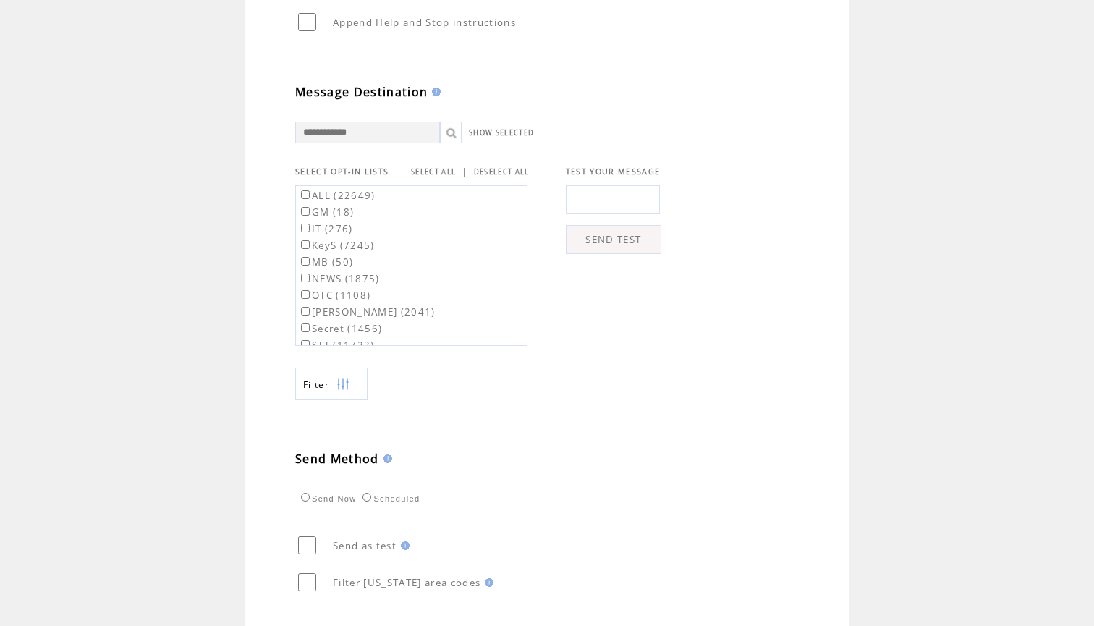
scroll to position [500, 0]
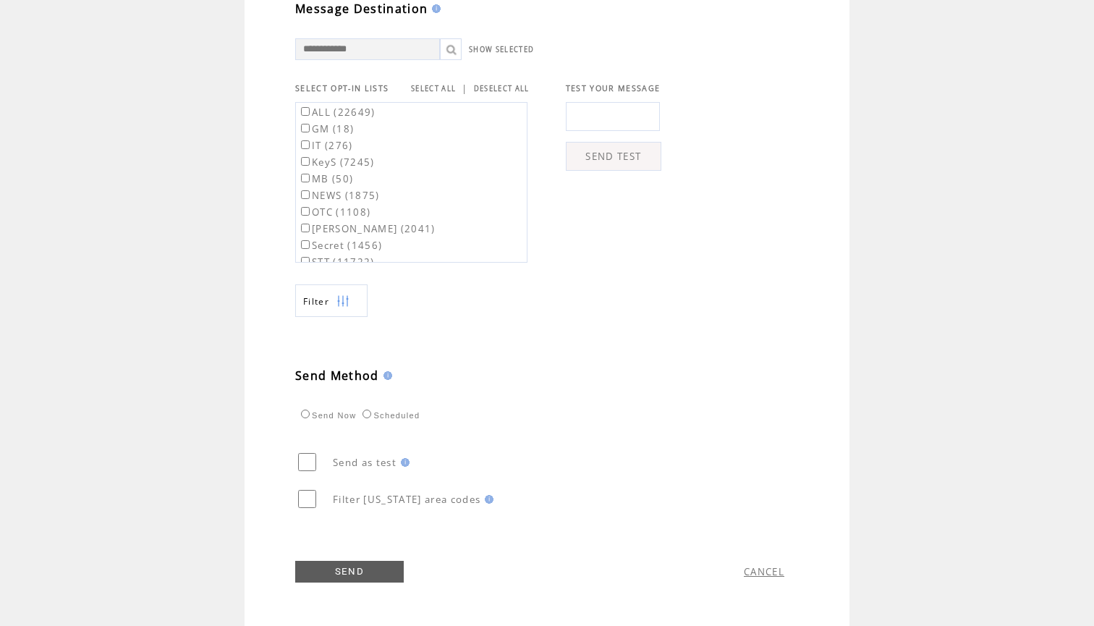
type textarea "**********"
click at [444, 85] on link "SELECT ALL" at bounding box center [433, 88] width 45 height 9
click at [342, 111] on label "ALL (22649)" at bounding box center [336, 112] width 77 height 13
click at [333, 123] on label "GM (18)" at bounding box center [326, 128] width 56 height 13
click at [339, 572] on link "SEND" at bounding box center [349, 572] width 109 height 22
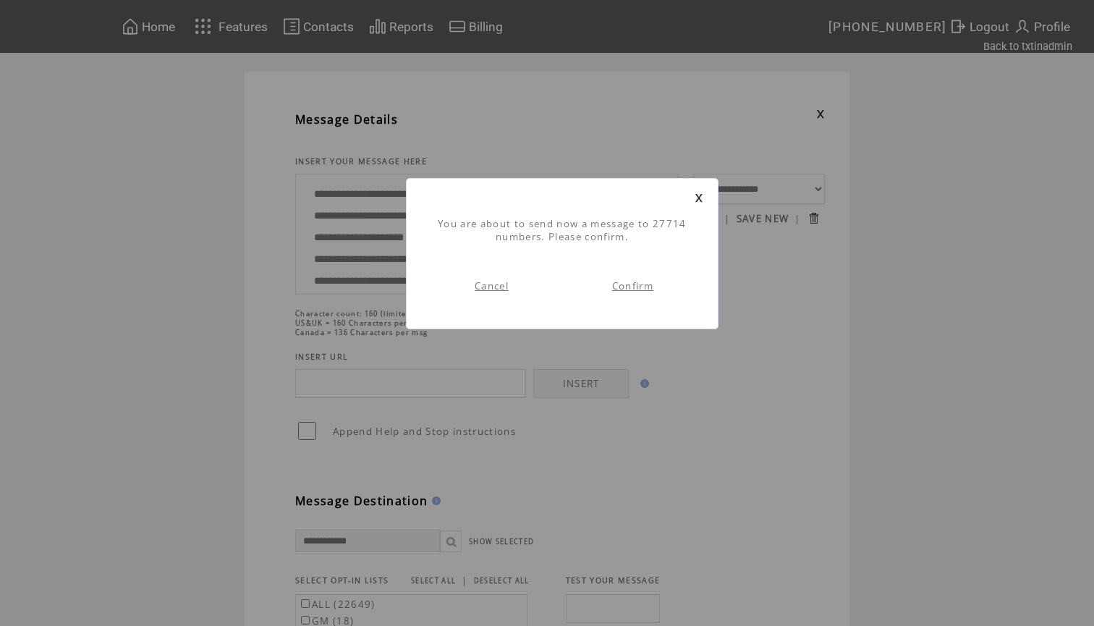
scroll to position [1, 0]
click at [627, 285] on link "Confirm" at bounding box center [632, 285] width 41 height 13
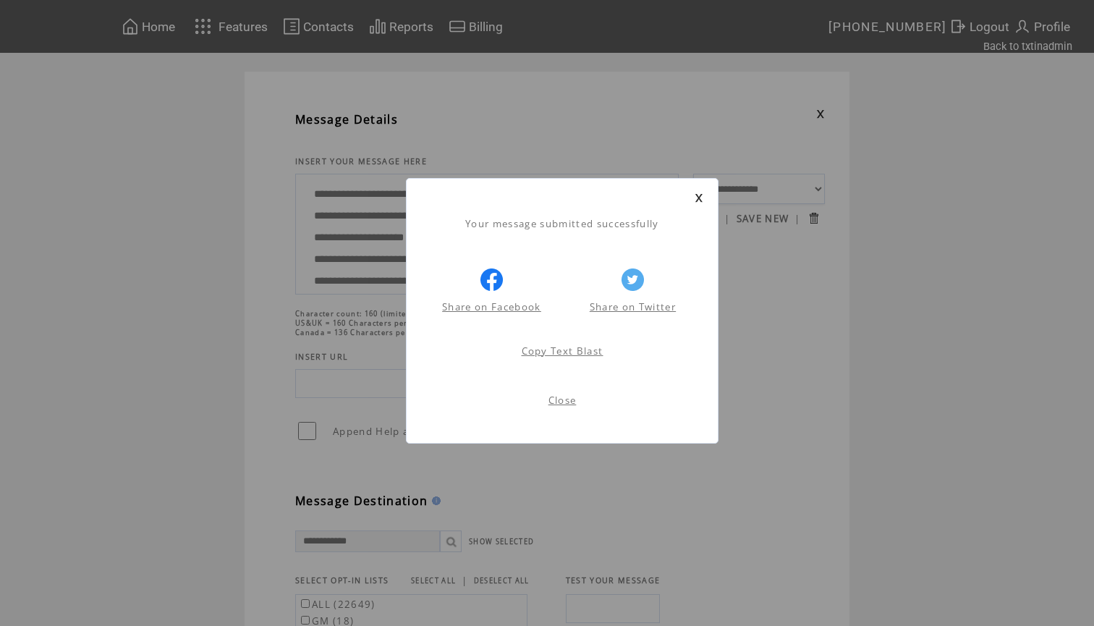
scroll to position [1, 0]
click at [698, 197] on link at bounding box center [699, 197] width 9 height 9
